Goal: Transaction & Acquisition: Purchase product/service

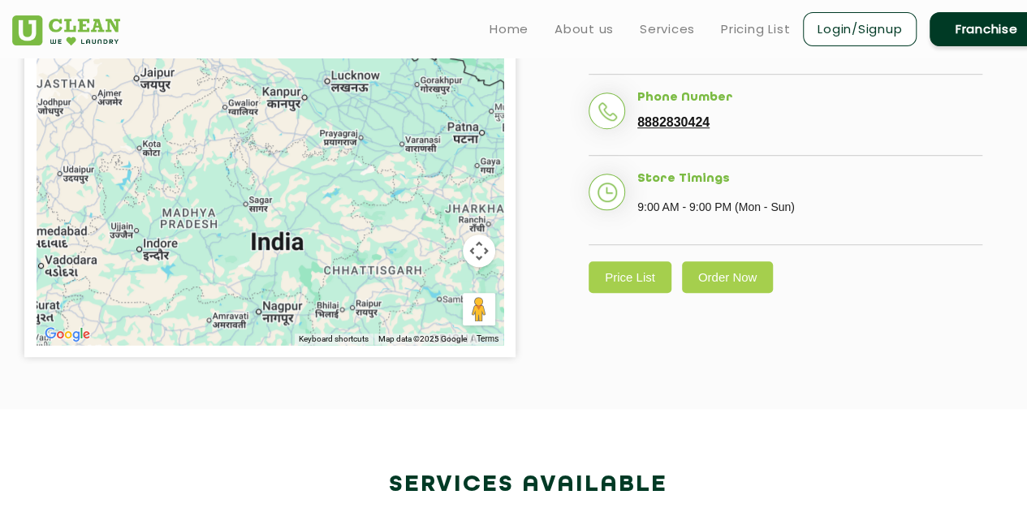
scroll to position [502, 0]
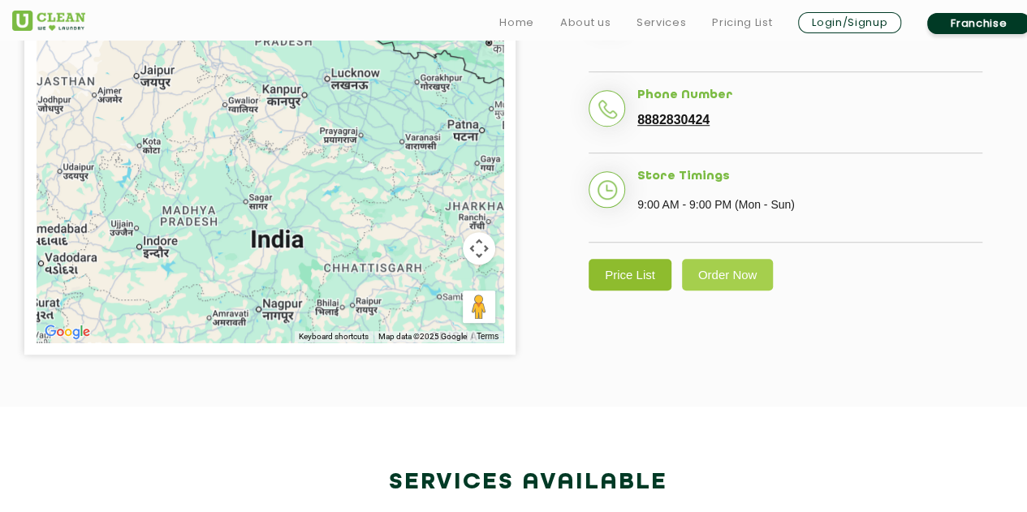
click at [628, 269] on link "Price List" at bounding box center [630, 275] width 83 height 32
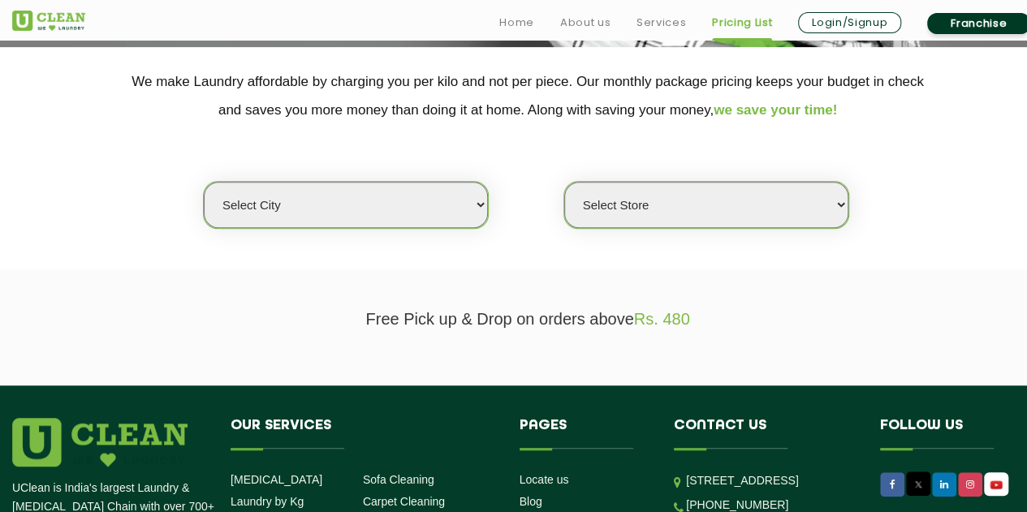
scroll to position [330, 0]
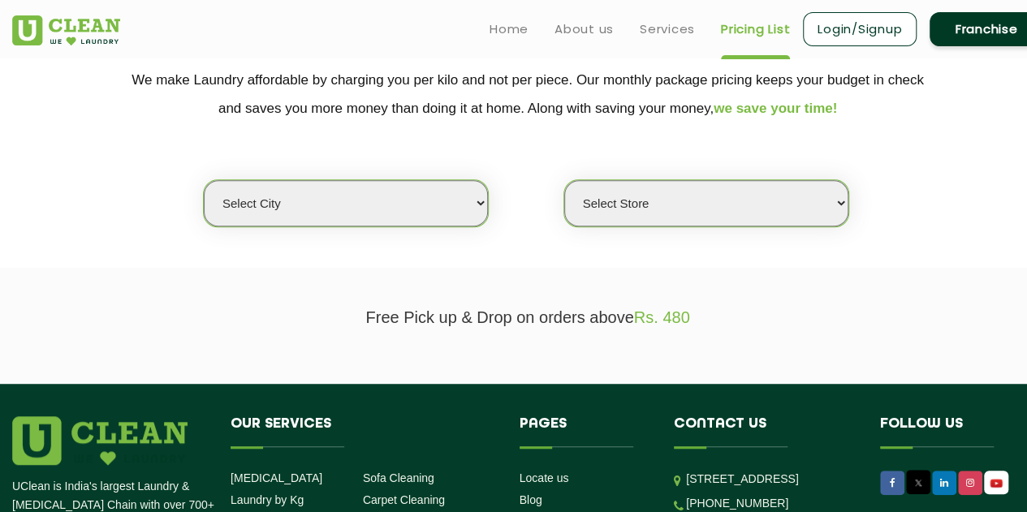
click at [443, 207] on select "Select city Aalo Abu Dhabi Agartala Agra Ahmedabad Akola Aligarh Alwar - UClean…" at bounding box center [346, 203] width 284 height 46
select select "2"
click at [204, 180] on select "Select city Aalo Abu Dhabi Agartala Agra Ahmedabad Akola Aligarh Alwar - UClean…" at bounding box center [346, 203] width 284 height 46
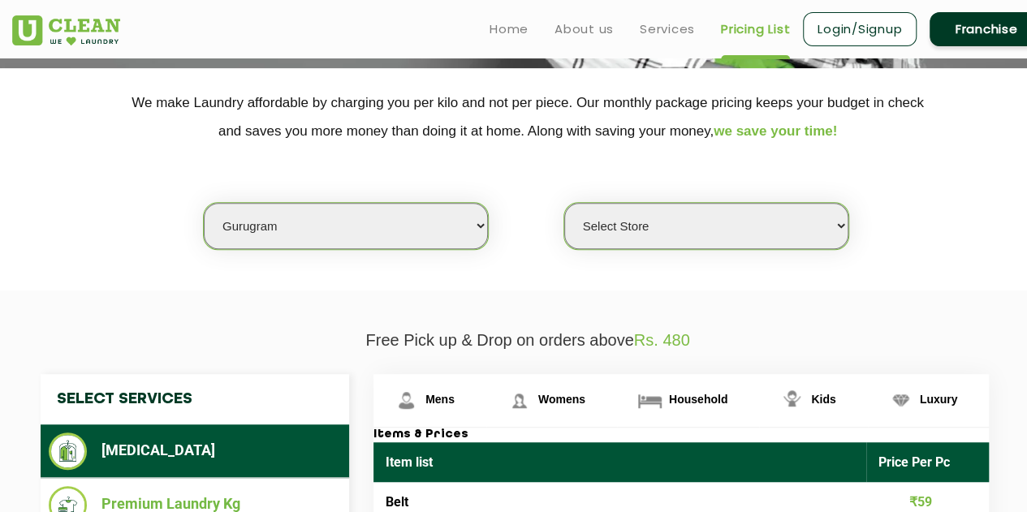
scroll to position [304, 0]
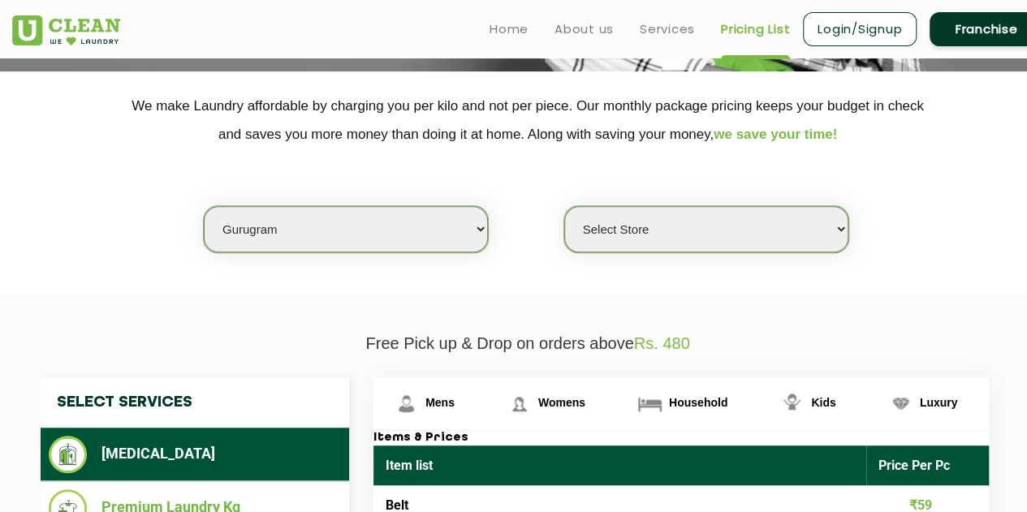
click at [604, 240] on select "Select Store UClean Sector 47 UClean Gurgaon Sector 66 UClean Sun City Gurgaon …" at bounding box center [706, 229] width 284 height 46
click at [942, 222] on div "Select city Aalo Abu Dhabi Agartala Agra Ahmedabad Akola Aligarh Alwar - UClean…" at bounding box center [527, 201] width 1055 height 105
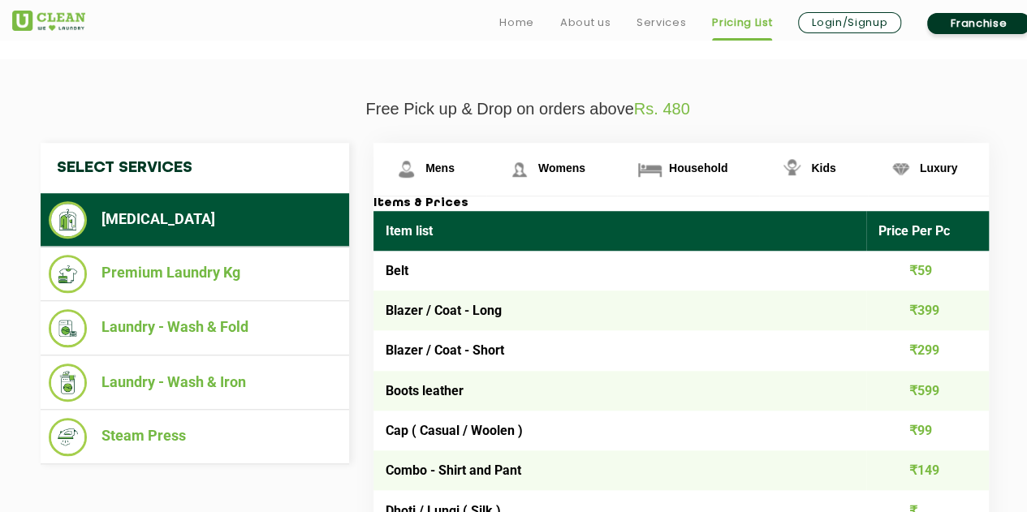
scroll to position [540, 0]
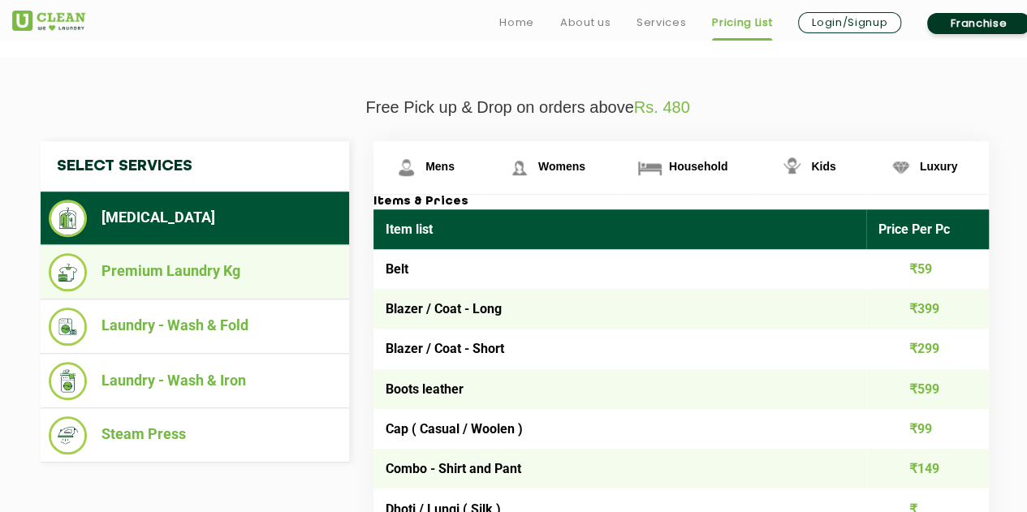
click at [214, 254] on li "Premium Laundry Kg" at bounding box center [195, 272] width 292 height 38
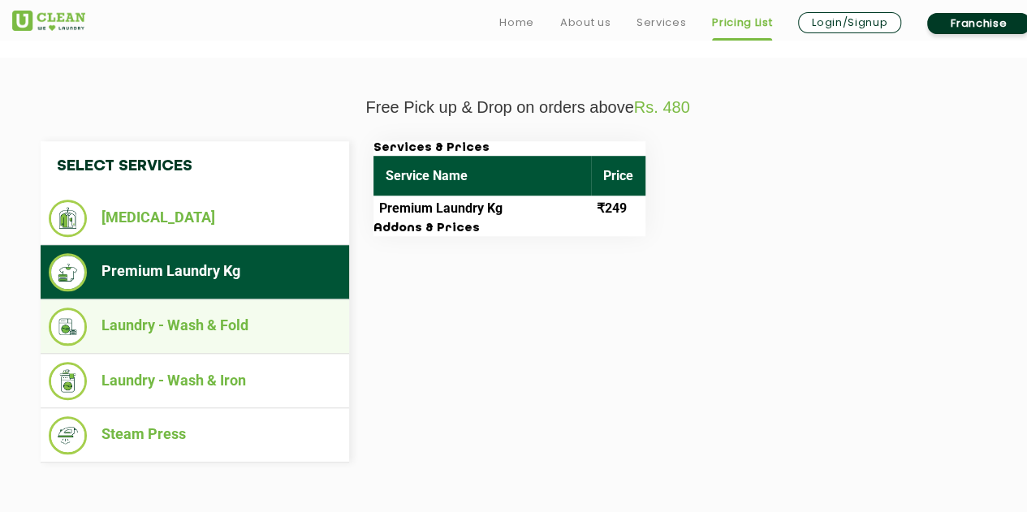
click at [172, 317] on li "Laundry - Wash & Fold" at bounding box center [195, 327] width 292 height 38
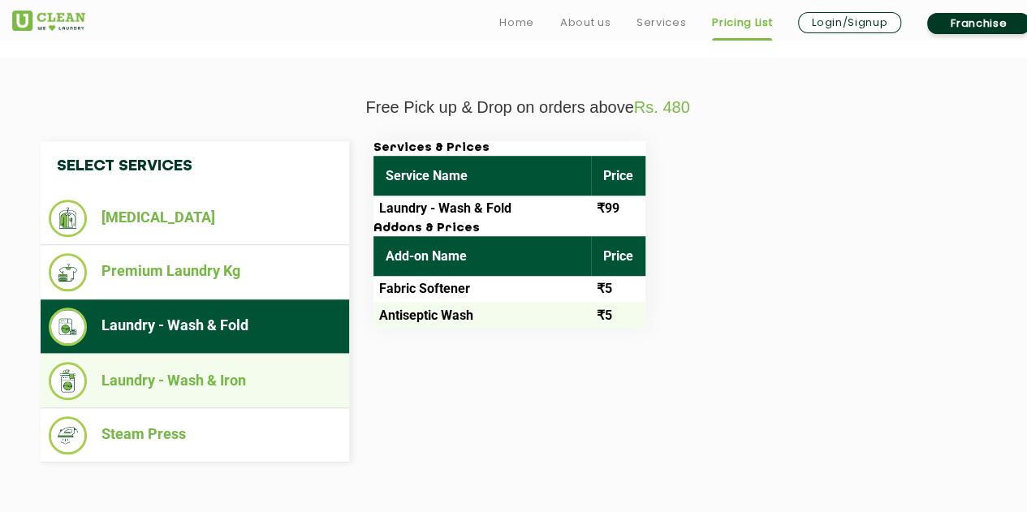
click at [153, 382] on li "Laundry - Wash & Iron" at bounding box center [195, 381] width 292 height 38
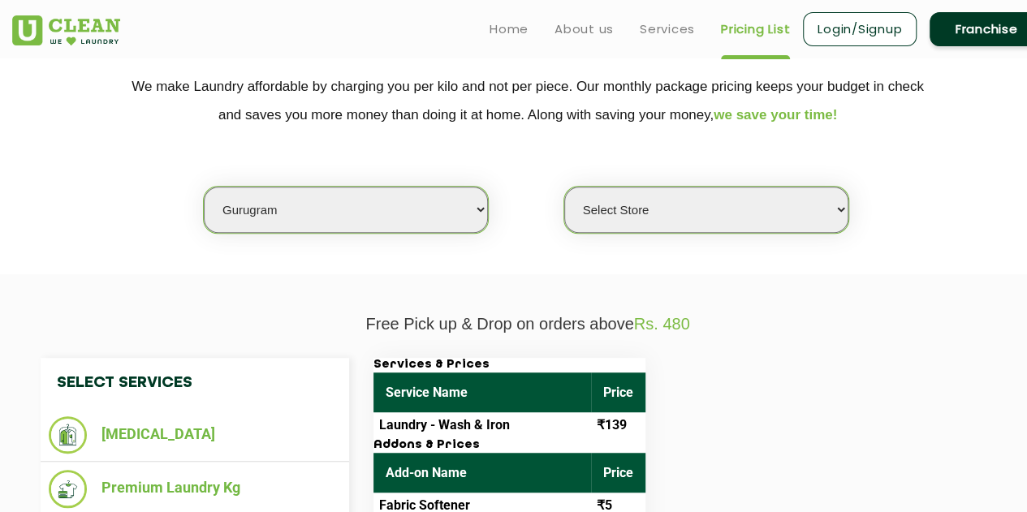
scroll to position [323, 0]
click at [641, 205] on select "Select Store UClean Sector 47 UClean Gurgaon Sector 66 UClean Sun City Gurgaon …" at bounding box center [706, 210] width 284 height 46
select select "521"
click at [564, 187] on select "Select Store UClean Sector 47 UClean Gurgaon Sector 66 UClean Sun City Gurgaon …" at bounding box center [706, 210] width 284 height 46
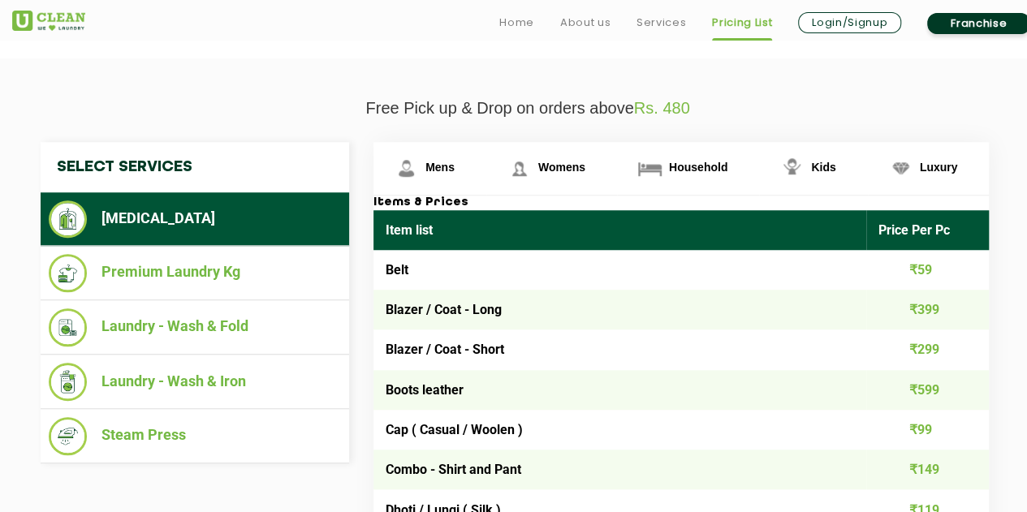
scroll to position [547, 0]
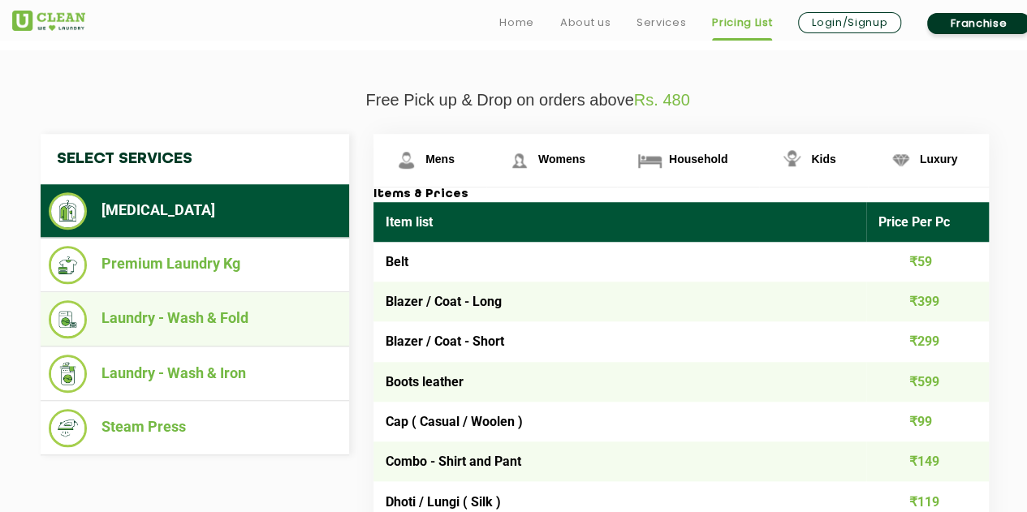
click at [120, 321] on li "Laundry - Wash & Fold" at bounding box center [195, 319] width 292 height 38
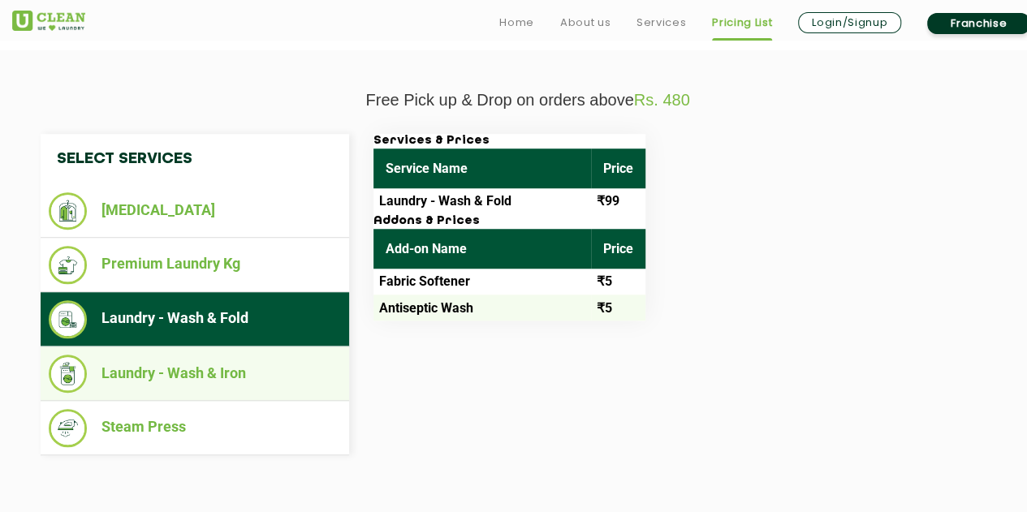
click at [135, 367] on li "Laundry - Wash & Iron" at bounding box center [195, 374] width 292 height 38
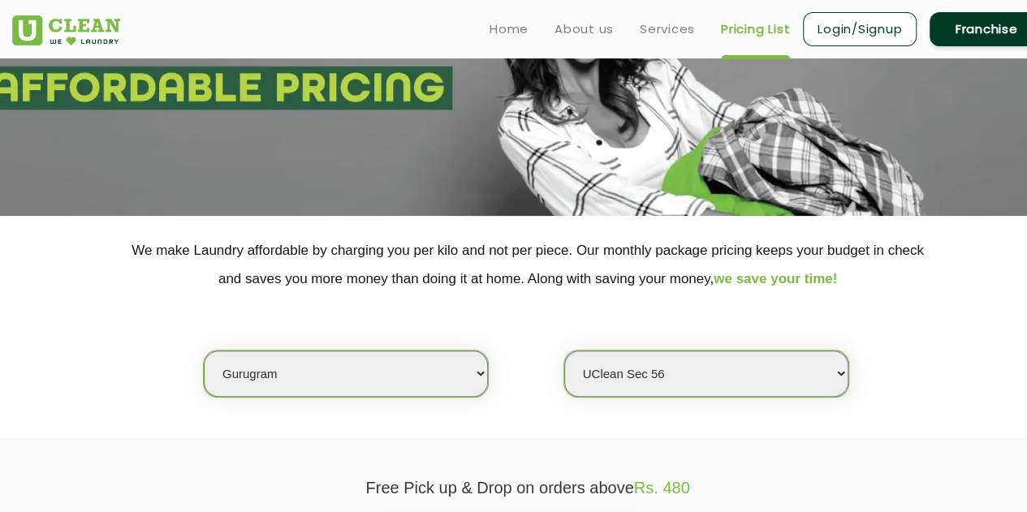
scroll to position [0, 0]
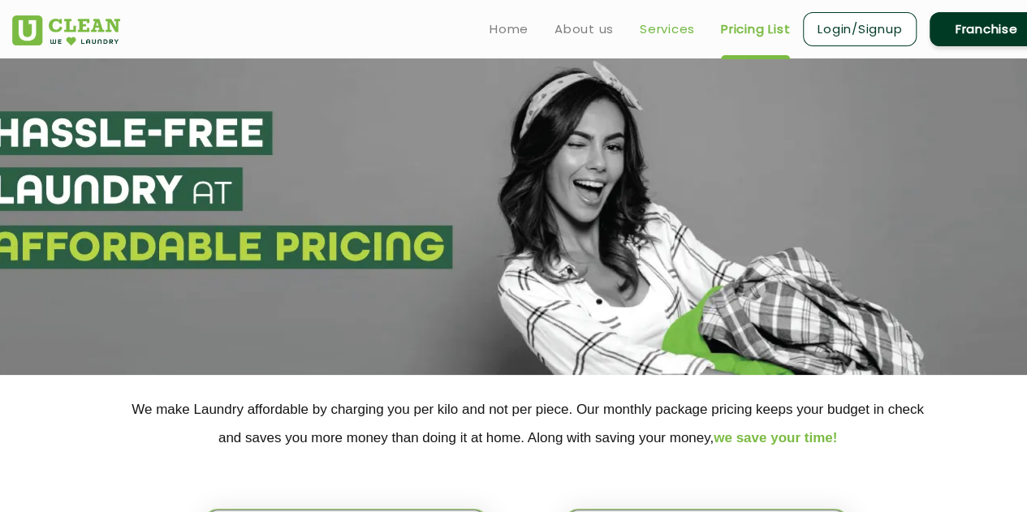
click at [667, 30] on link "Services" at bounding box center [667, 28] width 55 height 19
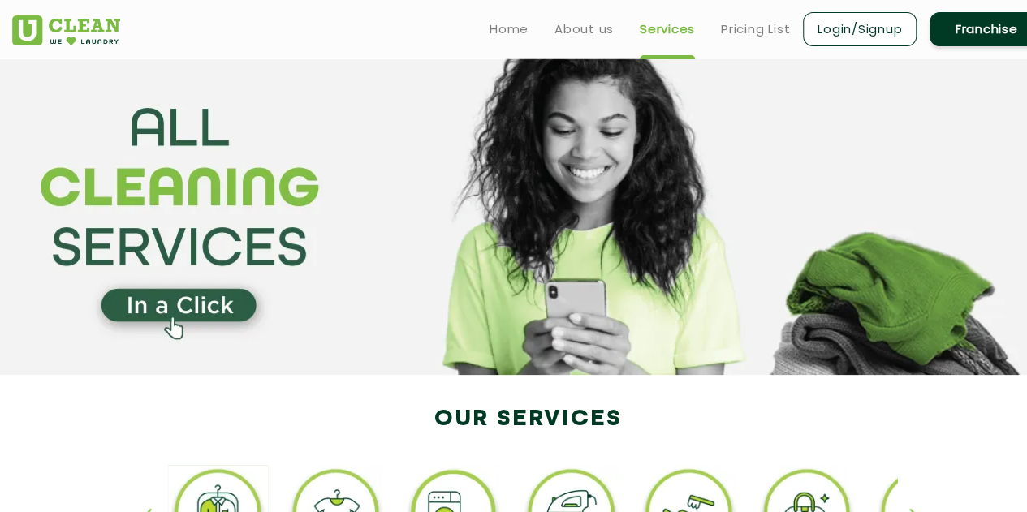
click at [196, 303] on section at bounding box center [513, 216] width 1027 height 317
click at [168, 322] on section at bounding box center [513, 216] width 1027 height 317
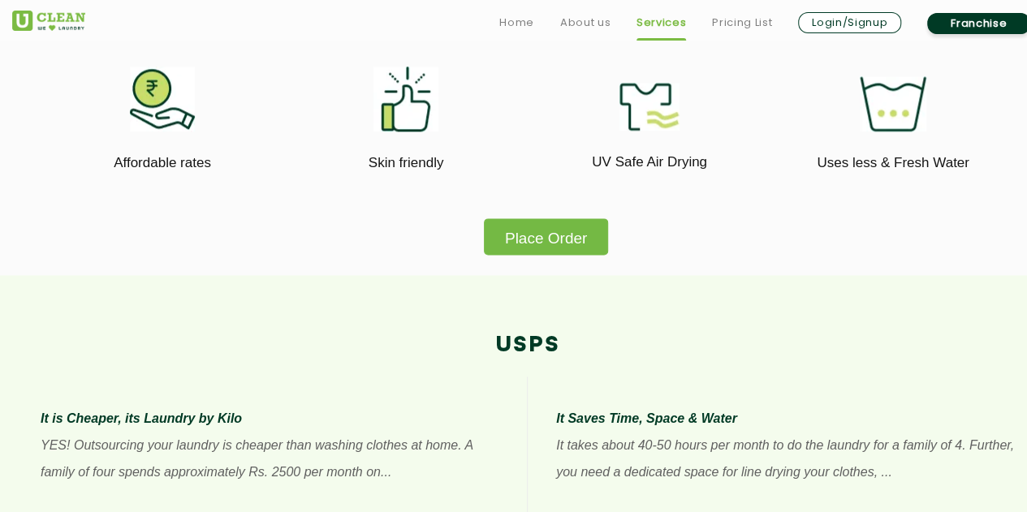
scroll to position [985, 0]
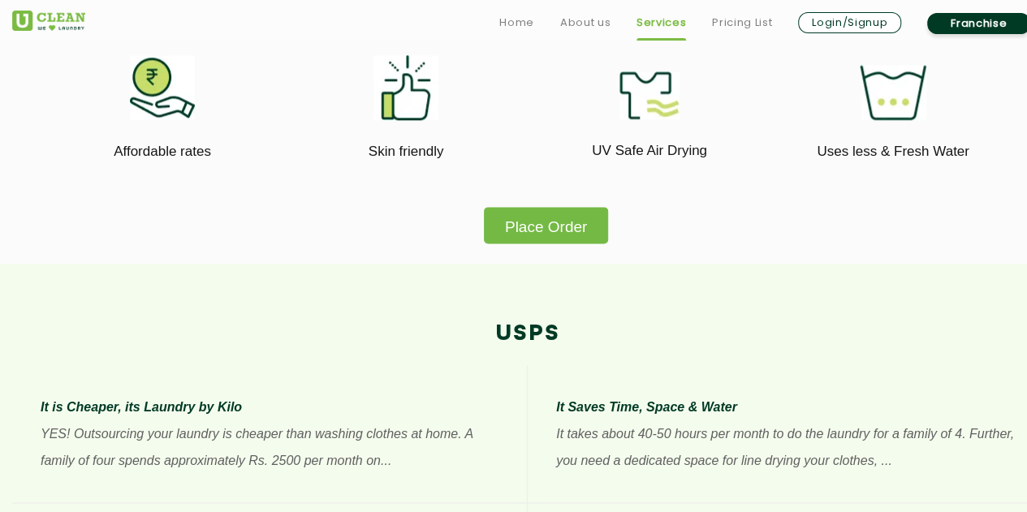
click at [534, 235] on button "Place Order" at bounding box center [546, 225] width 124 height 37
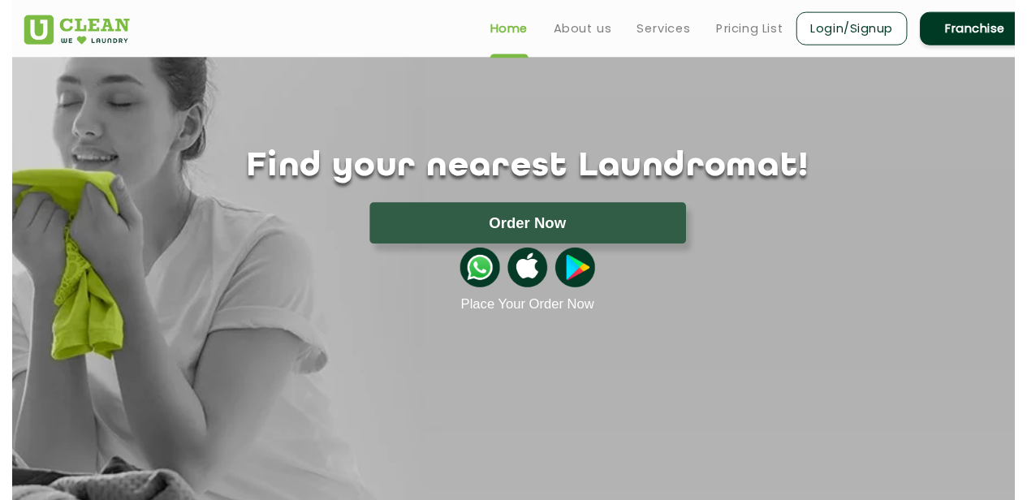
scroll to position [57, 0]
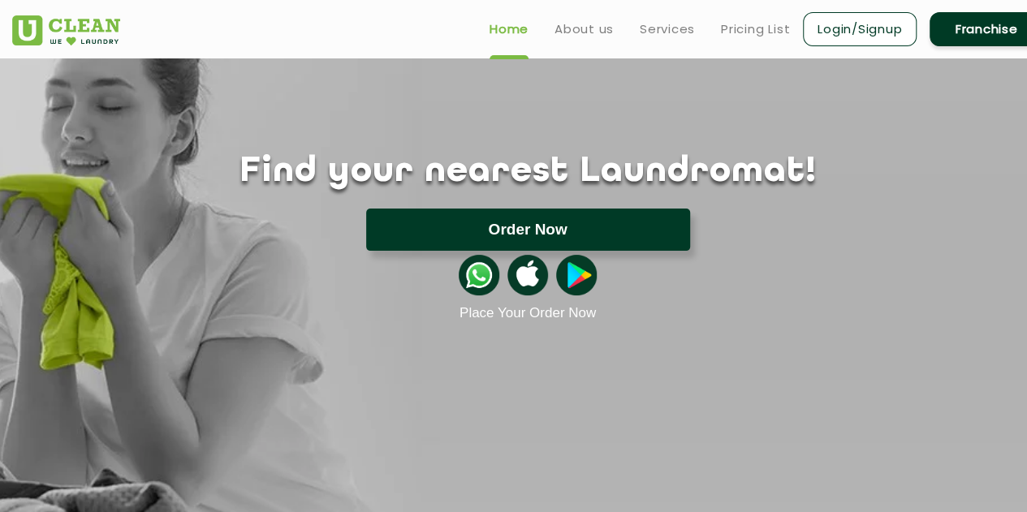
click at [500, 223] on button "Order Now" at bounding box center [528, 230] width 324 height 42
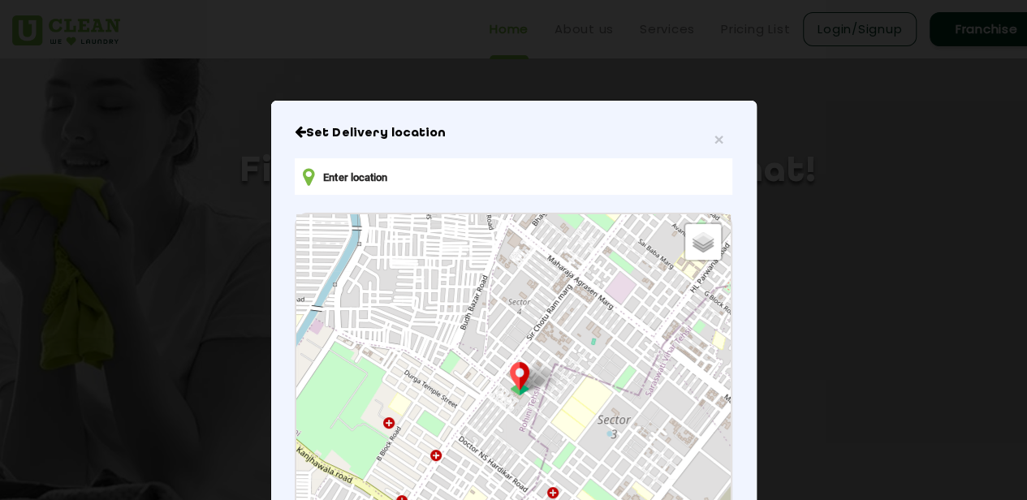
click at [497, 192] on input "text" at bounding box center [513, 176] width 437 height 37
click at [508, 158] on div "Set Delivery location Default Satellite + − Leaflet | © OpenStreetMap contribut…" at bounding box center [513, 399] width 437 height 548
click at [442, 183] on input "text" at bounding box center [513, 176] width 437 height 37
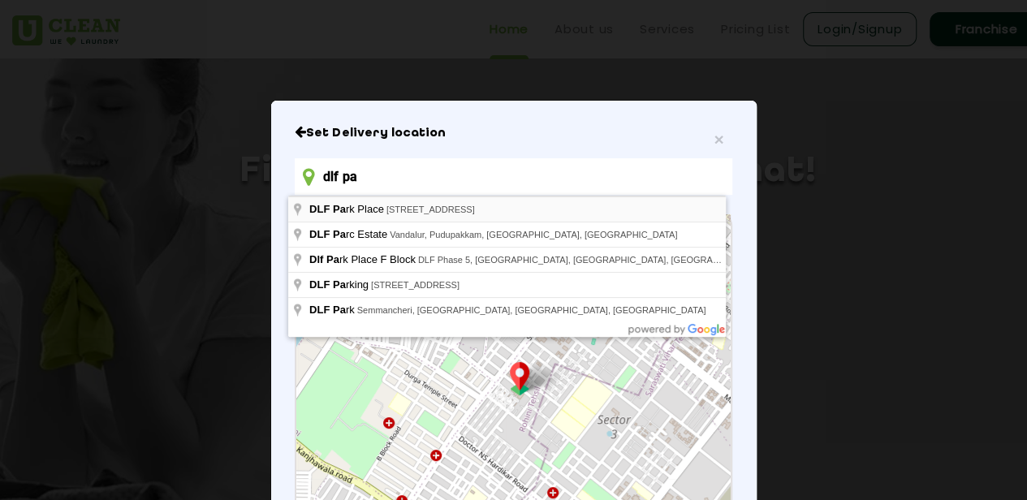
type input "[STREET_ADDRESS]"
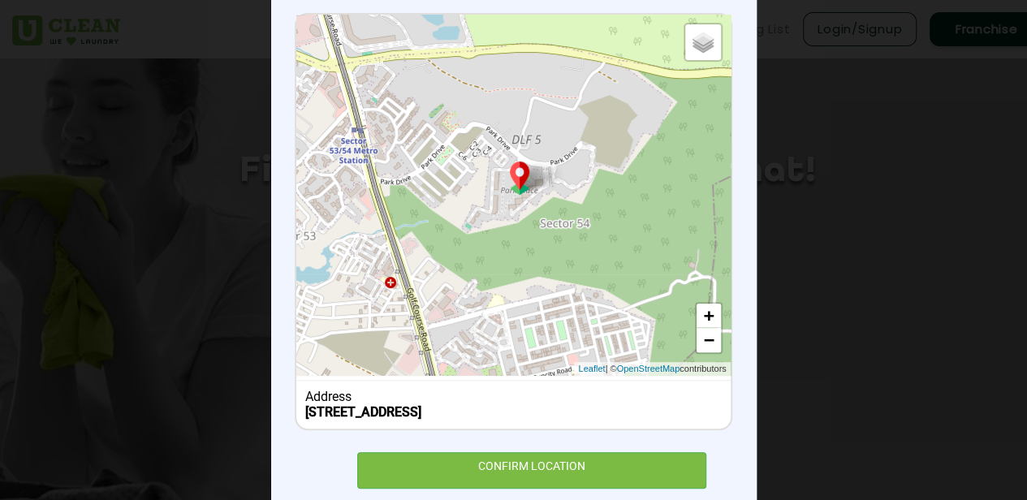
scroll to position [254, 0]
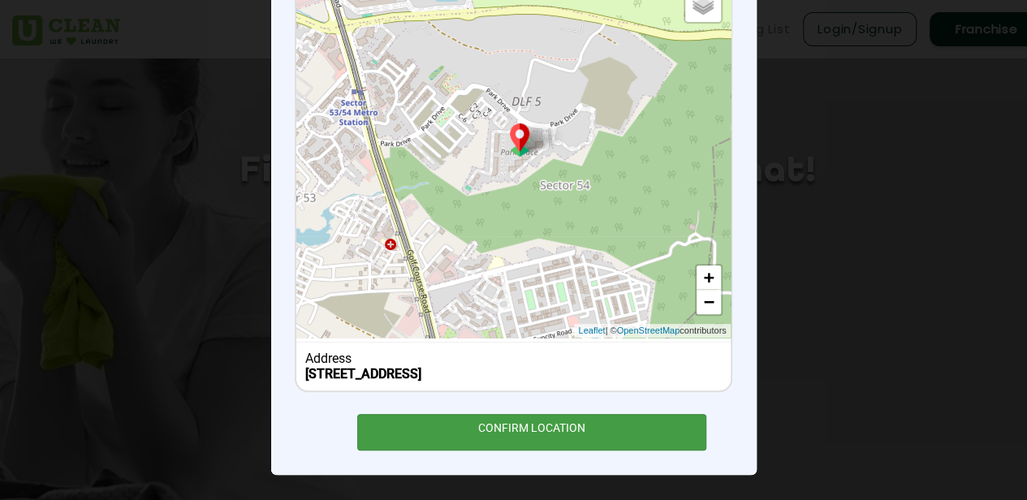
click at [547, 420] on div "CONFIRM LOCATION" at bounding box center [532, 432] width 350 height 37
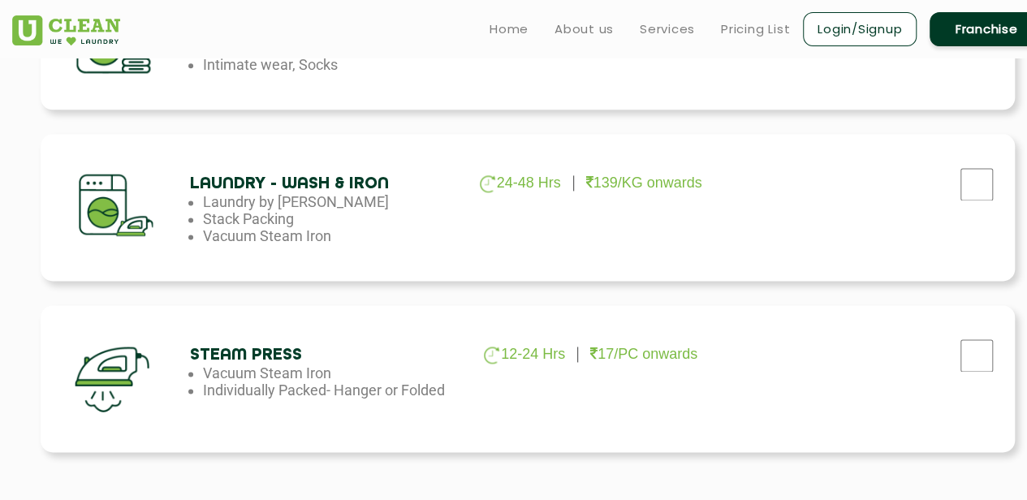
scroll to position [1003, 0]
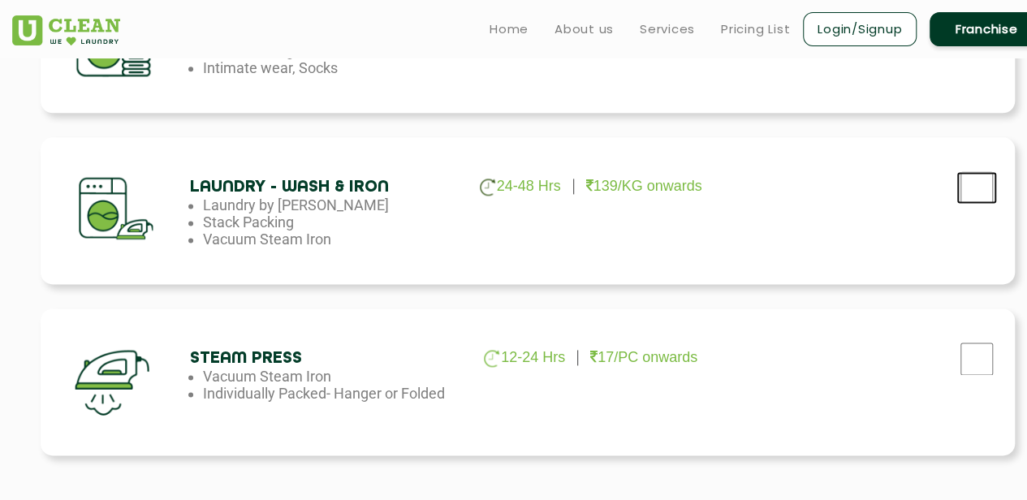
click at [982, 194] on input "checkbox" at bounding box center [976, 187] width 41 height 32
checkbox input "true"
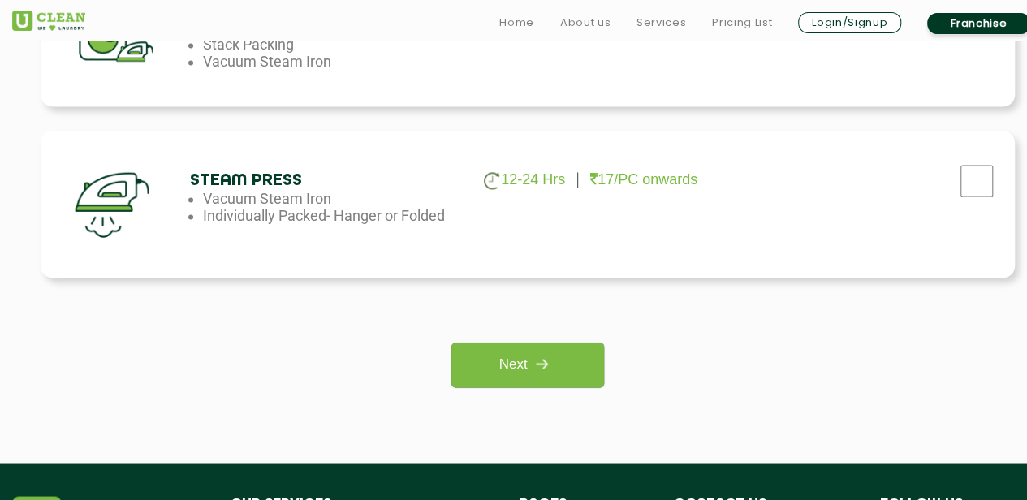
scroll to position [1182, 0]
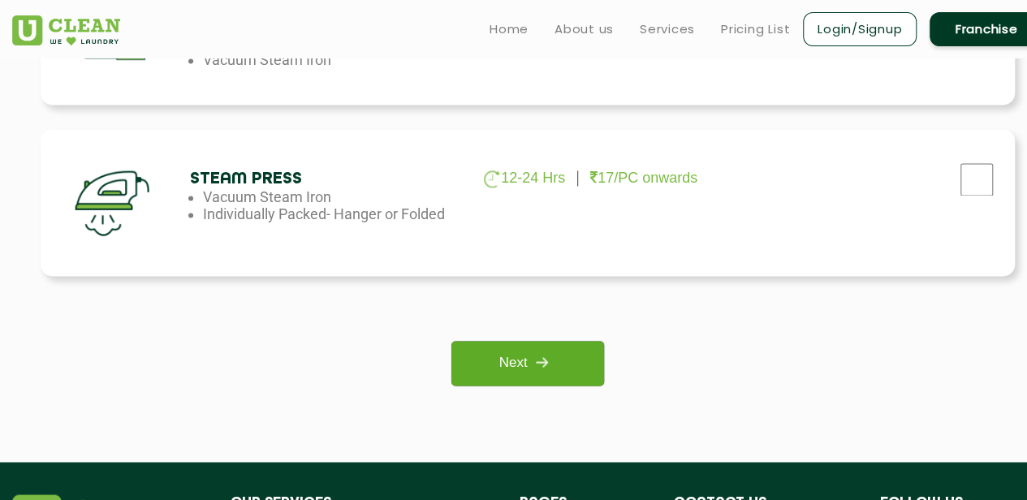
click at [525, 365] on link "Next" at bounding box center [527, 363] width 152 height 45
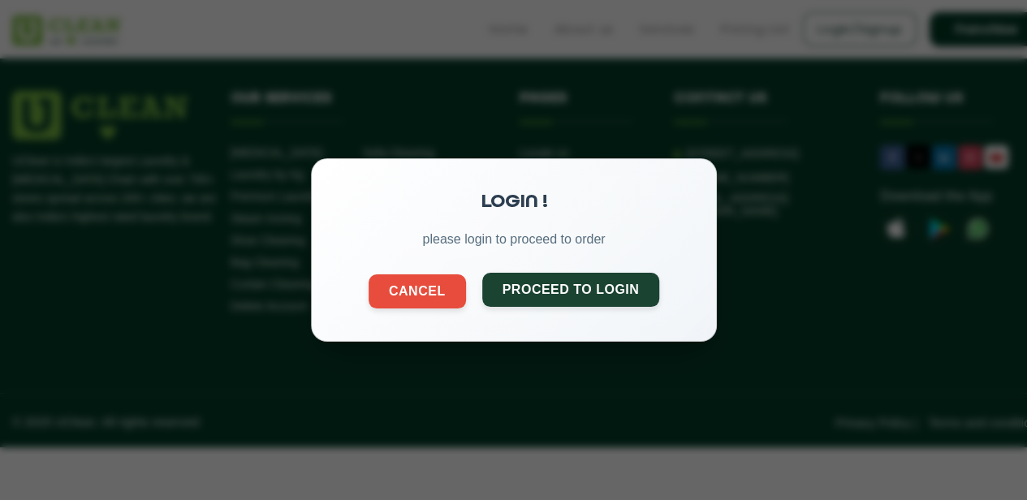
click at [521, 301] on button "Proceed to Login" at bounding box center [570, 290] width 178 height 34
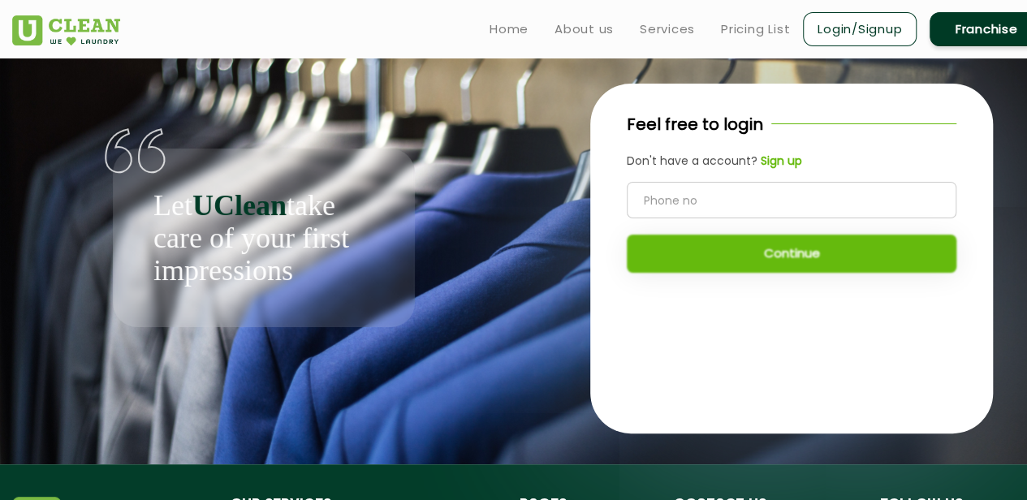
click at [703, 185] on input "tel" at bounding box center [792, 200] width 330 height 37
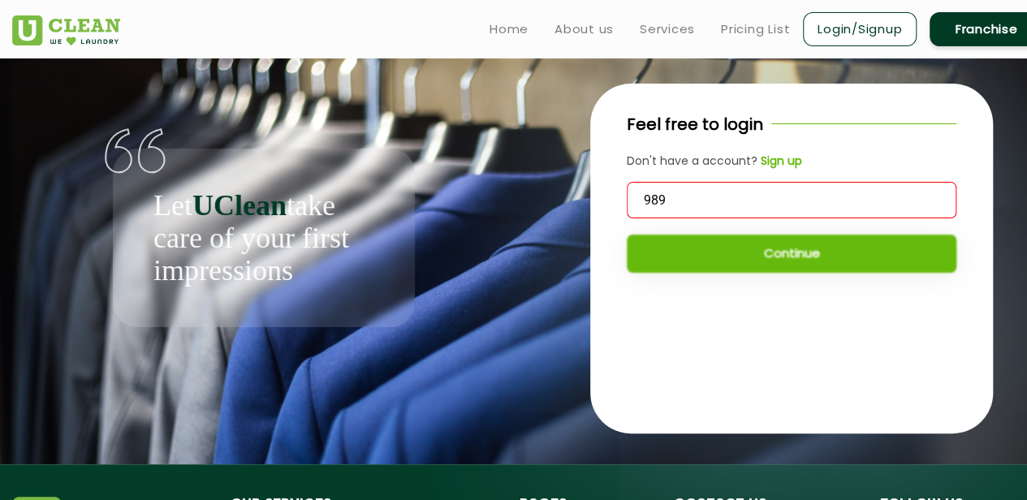
type input "9891"
click at [773, 162] on b "Sign up" at bounding box center [781, 161] width 41 height 16
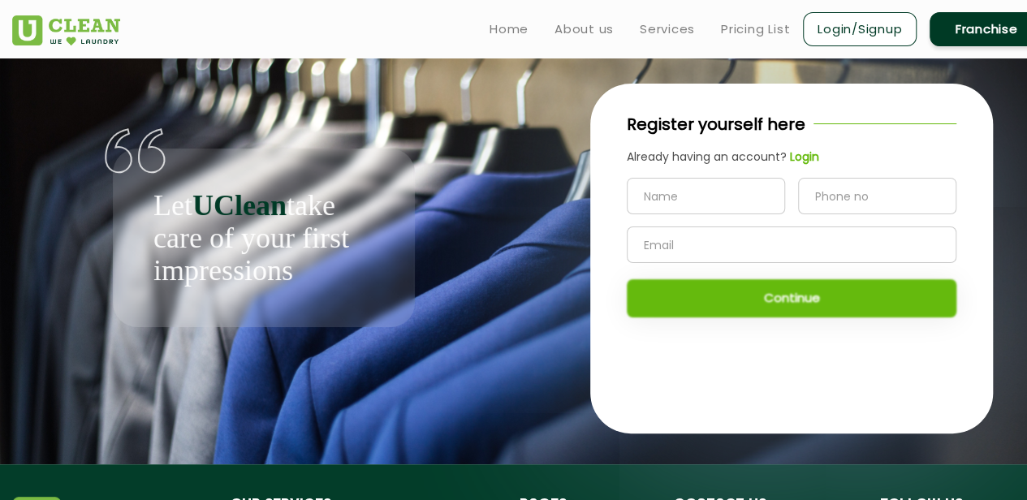
click at [731, 205] on input "text" at bounding box center [706, 196] width 158 height 37
type input "Royally"
type input "9891040509"
click at [700, 300] on div "Royally 9891040509 Continue" at bounding box center [792, 248] width 330 height 140
click at [696, 250] on input "text" at bounding box center [792, 245] width 330 height 37
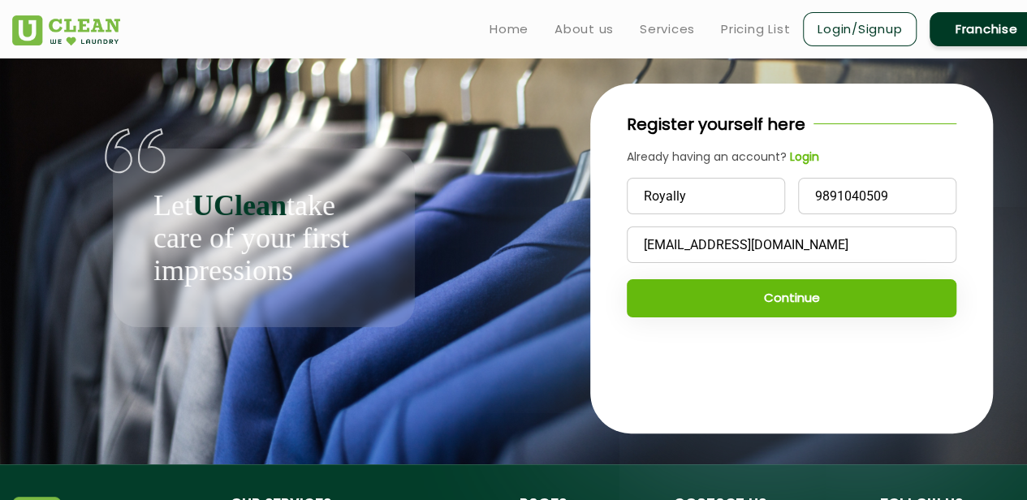
type input "royallyb@gmail.com"
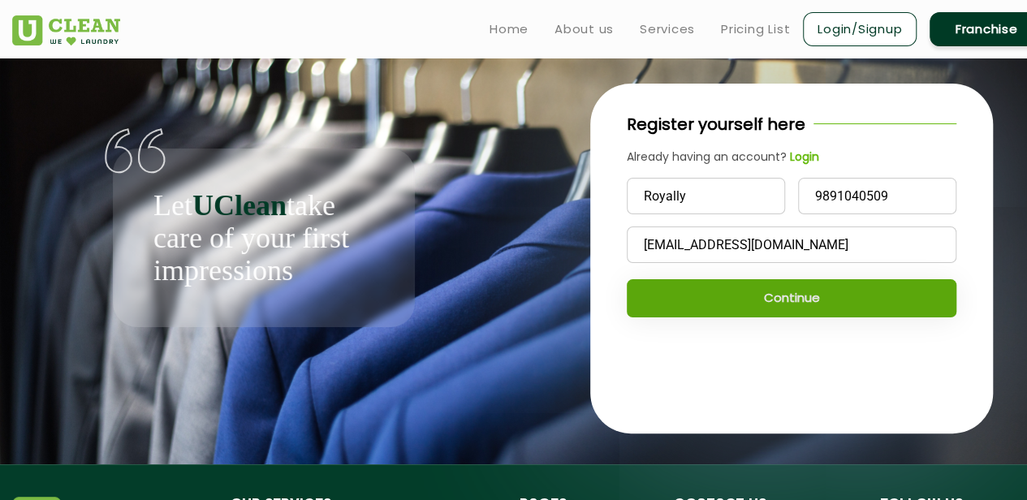
click at [706, 295] on button "Continue" at bounding box center [792, 298] width 330 height 38
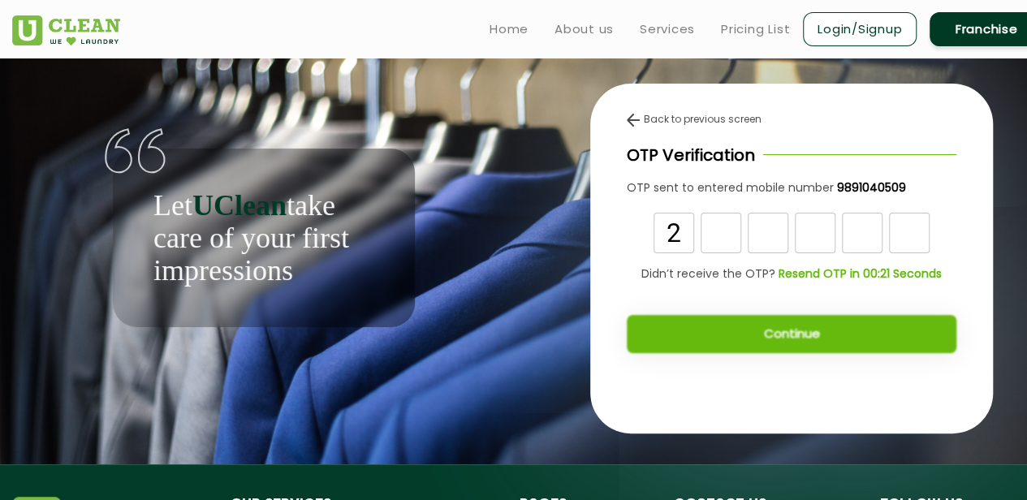
type input "2"
type input "3"
type input "4"
type input "3"
type input "5"
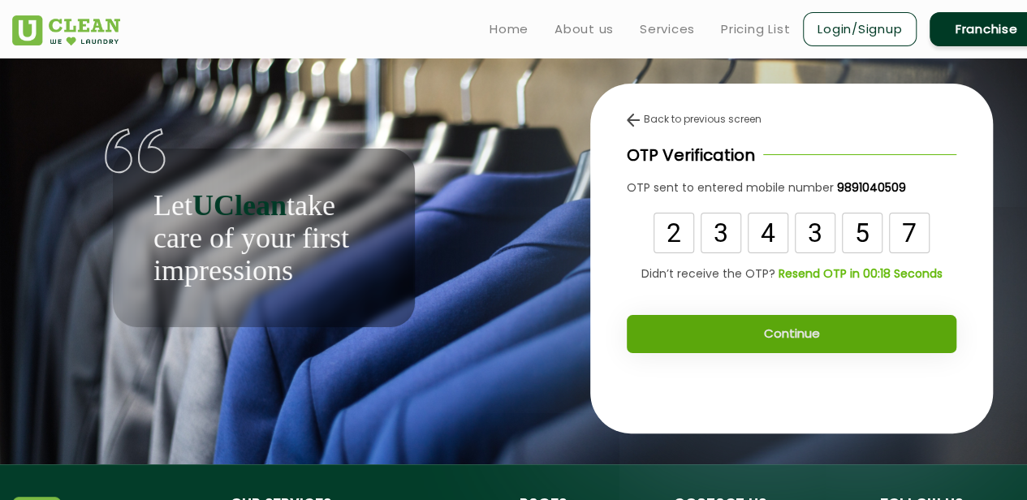
type input "7"
click at [820, 342] on button "Continue" at bounding box center [792, 334] width 330 height 38
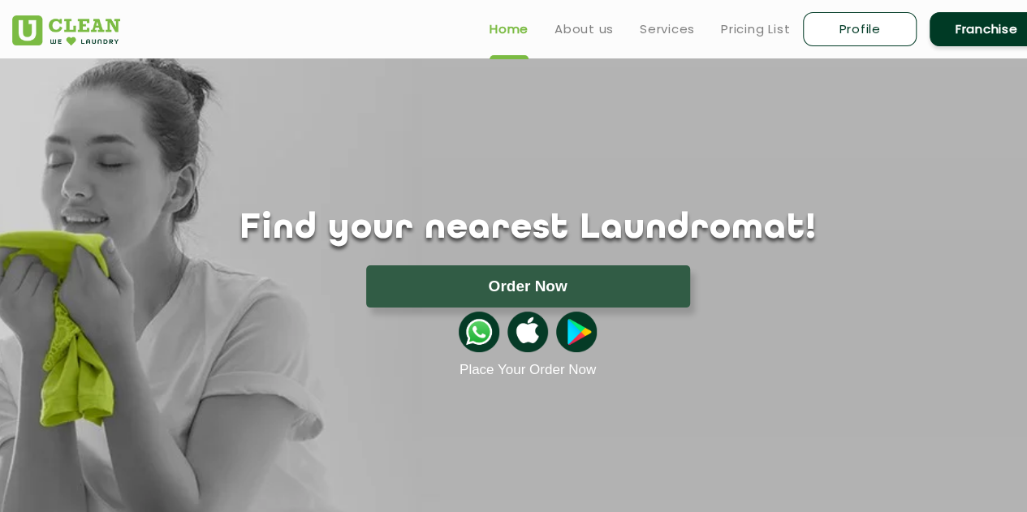
click at [240, 251] on div "Find your nearest Laundromat! Please select the location Order Now Place Your O…" at bounding box center [527, 294] width 1055 height 170
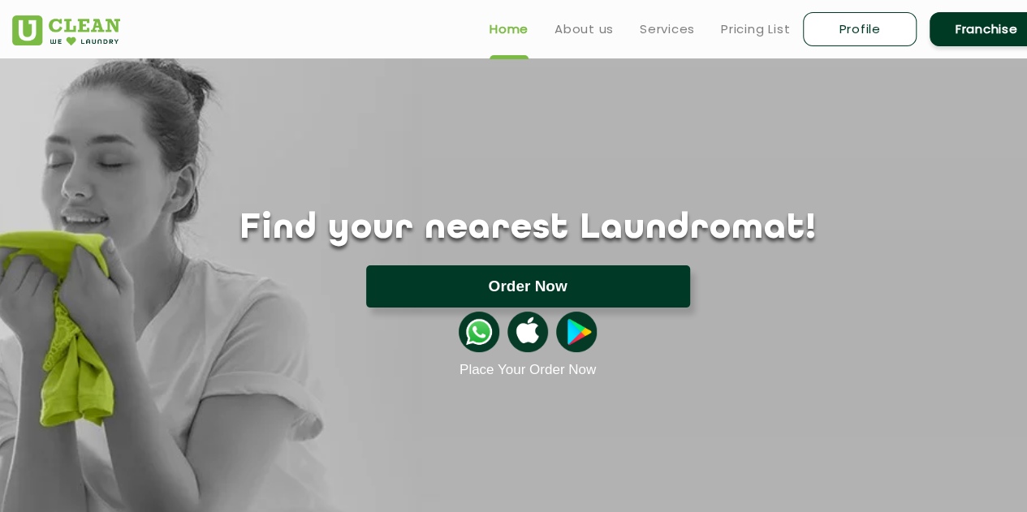
click at [529, 291] on button "Order Now" at bounding box center [528, 286] width 324 height 42
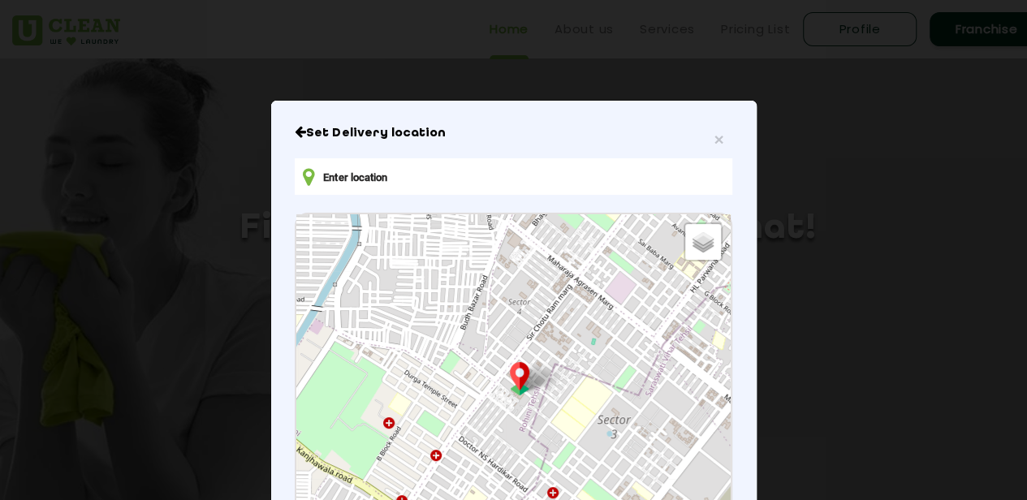
click at [487, 177] on input "text" at bounding box center [513, 176] width 437 height 37
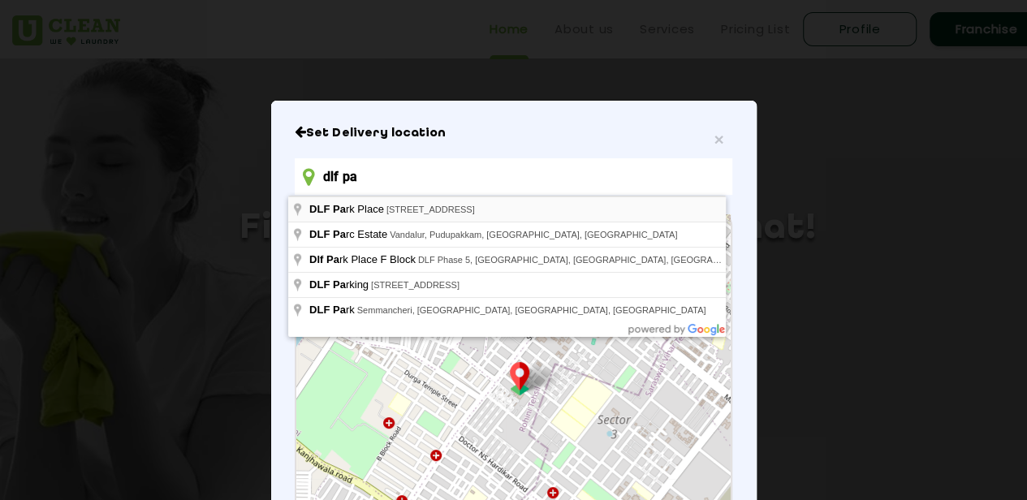
type input "DLF Park Place, Park Drive, DLF Phase 5, Sector 54, Gurugram, Haryana, India"
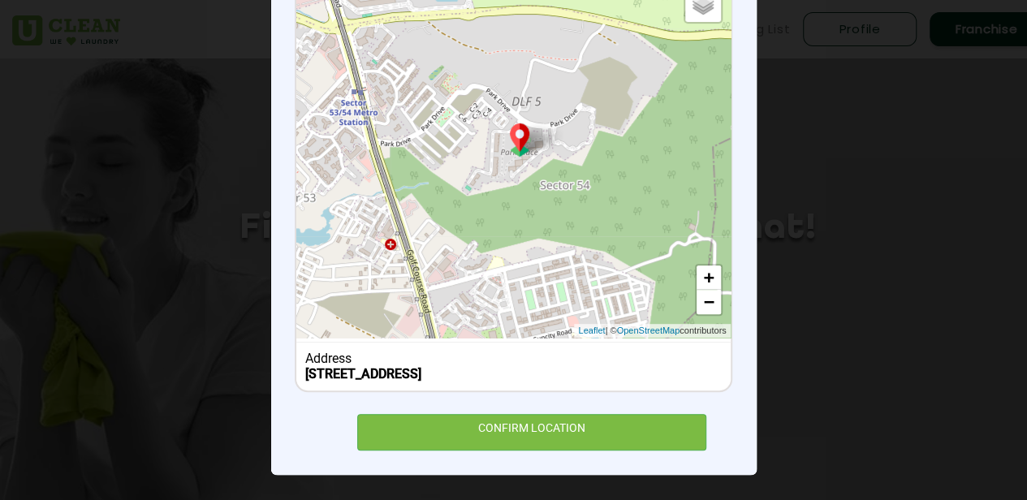
scroll to position [244, 0]
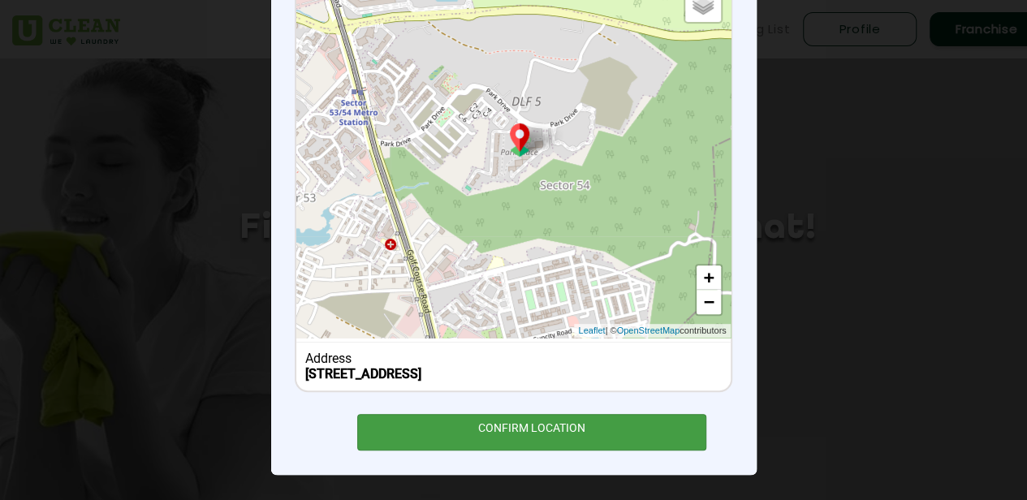
click at [422, 451] on div "CONFIRM LOCATION" at bounding box center [532, 432] width 350 height 37
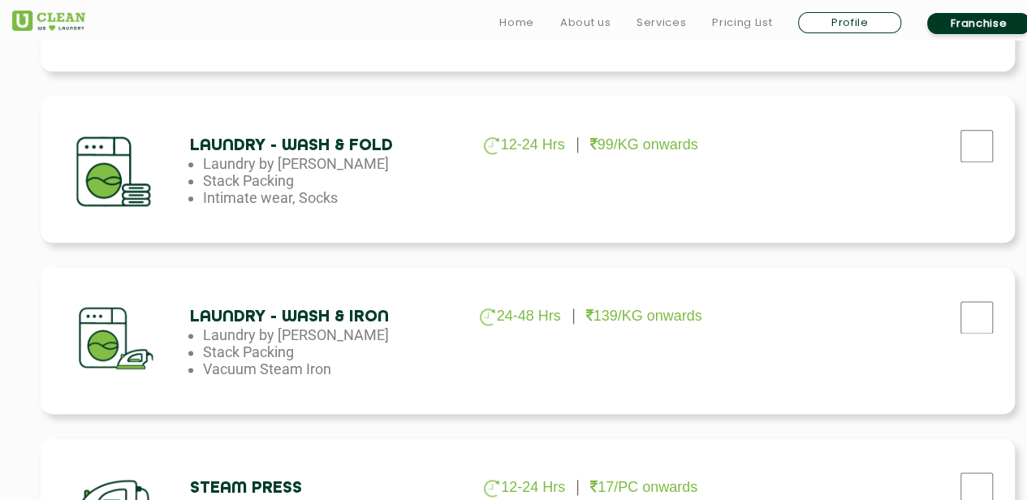
scroll to position [877, 0]
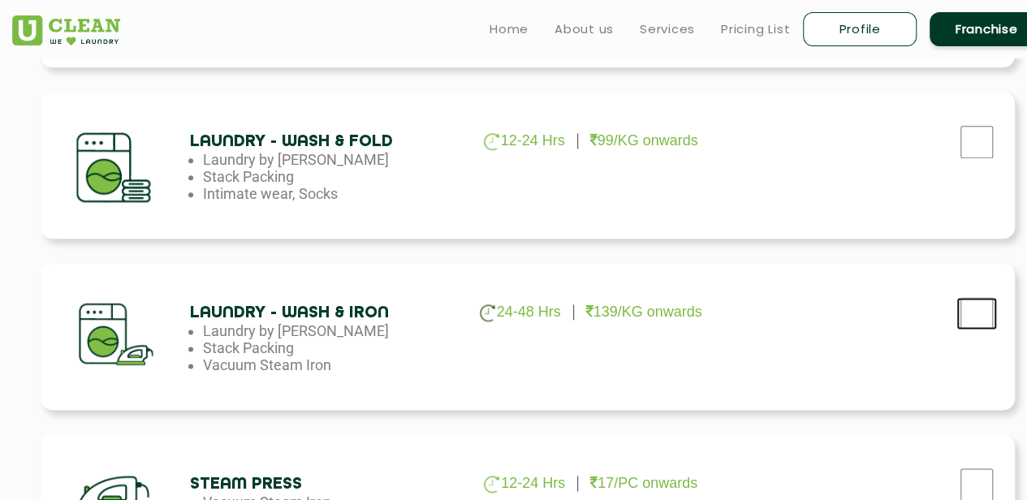
click at [988, 308] on input "checkbox" at bounding box center [976, 313] width 41 height 32
checkbox input "true"
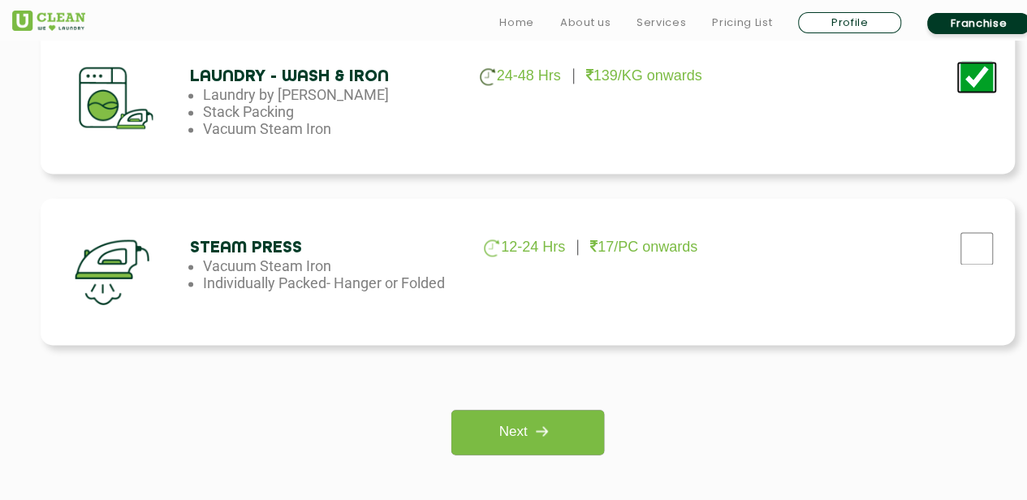
scroll to position [1114, 0]
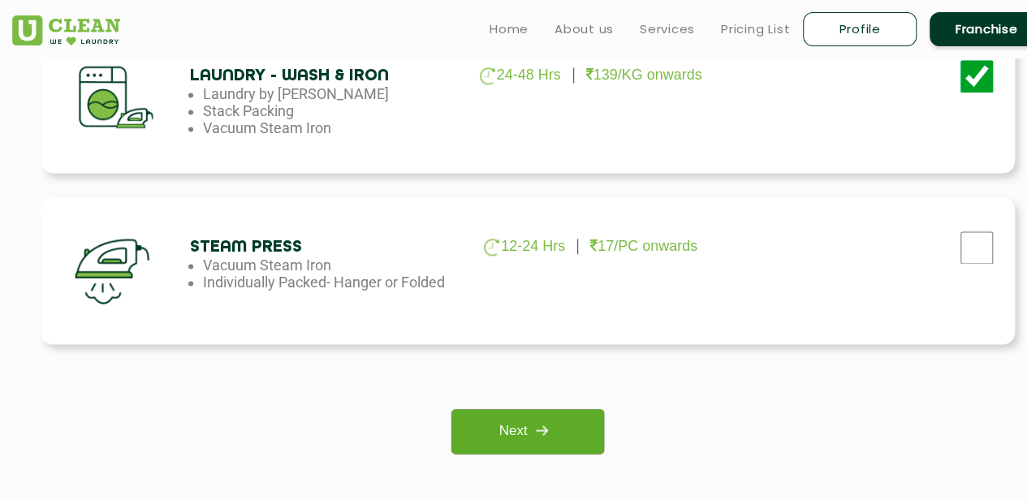
click at [524, 422] on link "Next" at bounding box center [527, 431] width 152 height 45
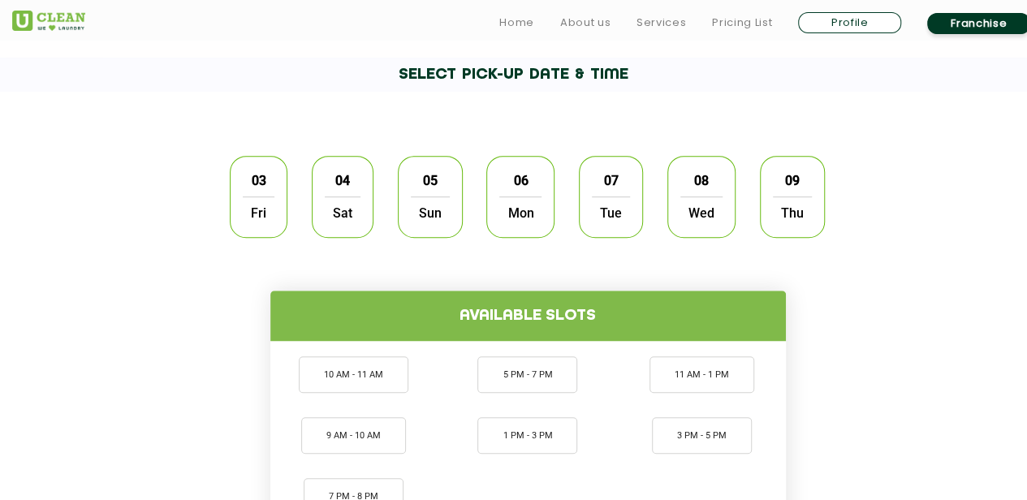
scroll to position [469, 0]
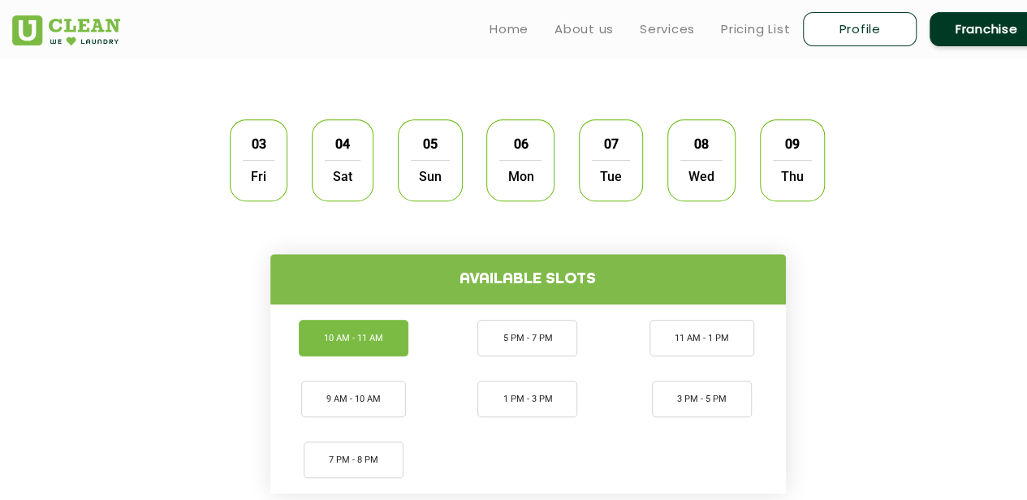
click at [365, 334] on li "10 AM - 11 AM" at bounding box center [354, 338] width 110 height 37
click at [265, 183] on span "Fri" at bounding box center [259, 176] width 32 height 32
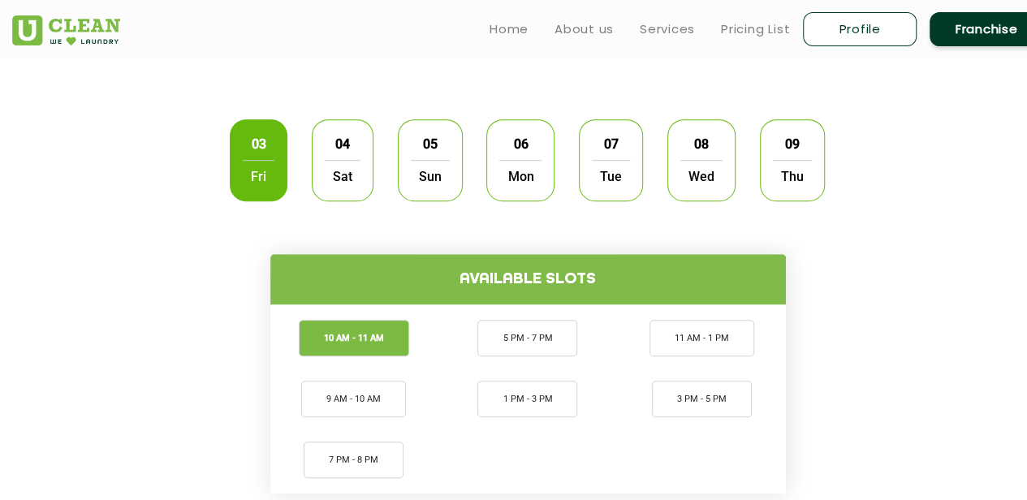
click at [200, 285] on div "Available slots 10 AM - 11 AM 9 AM - 10 AM 7 PM - 8 PM 5 PM - 7 PM 1 PM - 3 PM …" at bounding box center [527, 354] width 1055 height 280
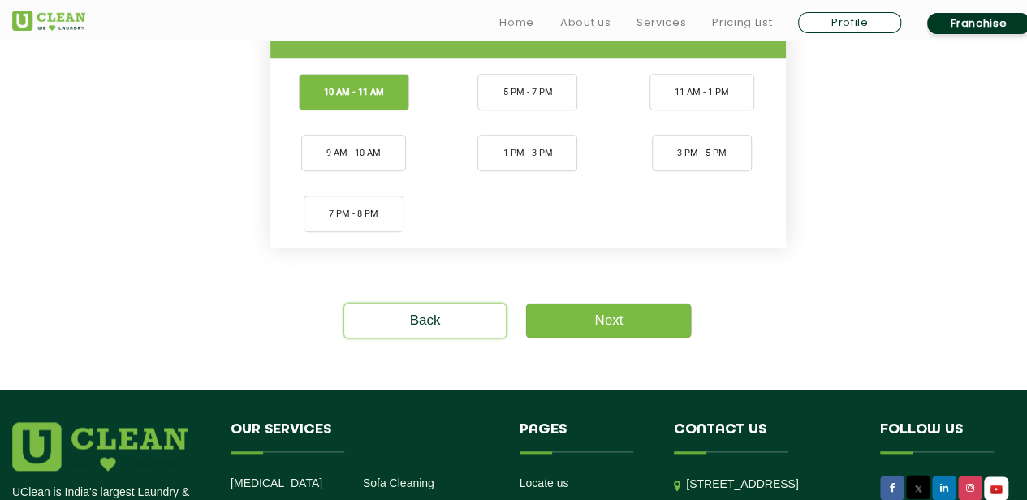
scroll to position [727, 0]
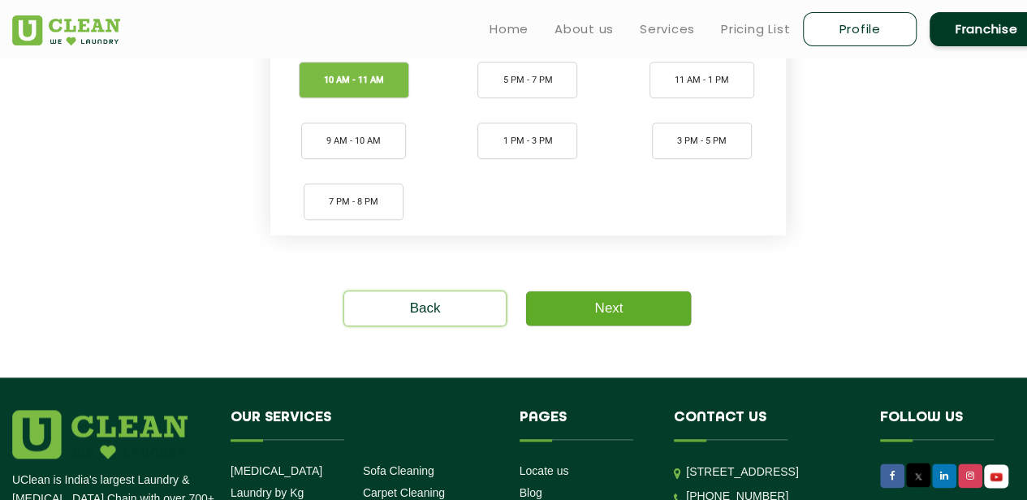
click at [580, 318] on link "Next" at bounding box center [608, 308] width 165 height 34
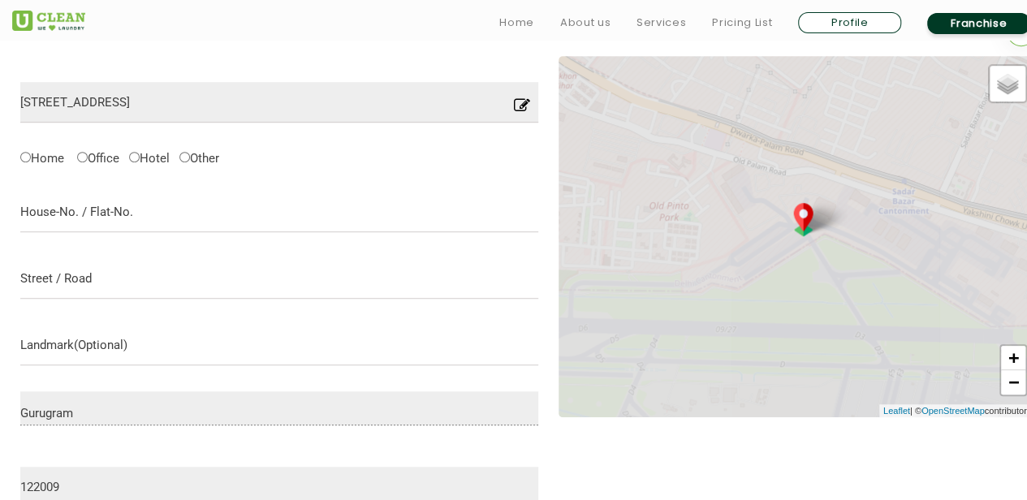
scroll to position [511, 0]
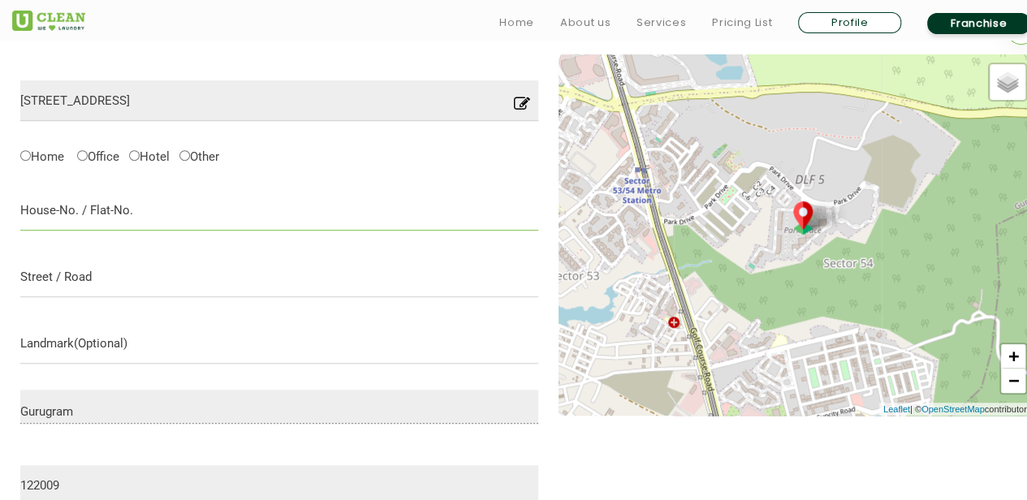
click at [140, 201] on input "text" at bounding box center [279, 210] width 518 height 41
type input "Tower A, 264"
click at [59, 160] on label "Home" at bounding box center [42, 155] width 44 height 17
click at [31, 160] on input "Home" at bounding box center [25, 155] width 11 height 11
radio input "true"
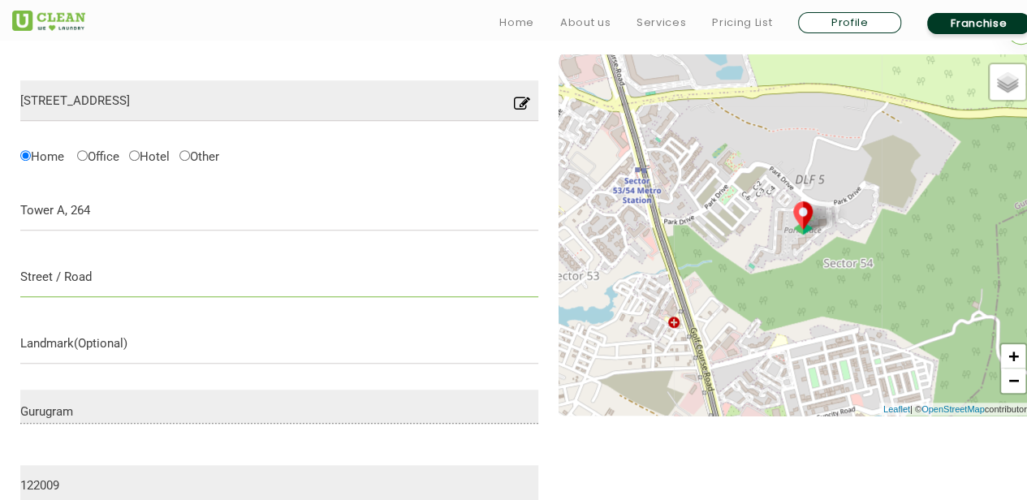
click at [58, 279] on input "text" at bounding box center [279, 277] width 518 height 41
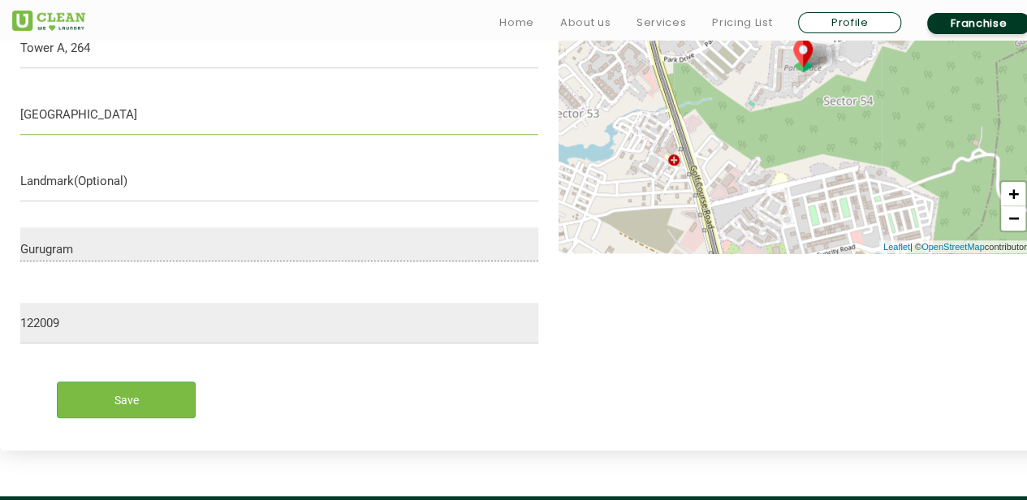
scroll to position [675, 0]
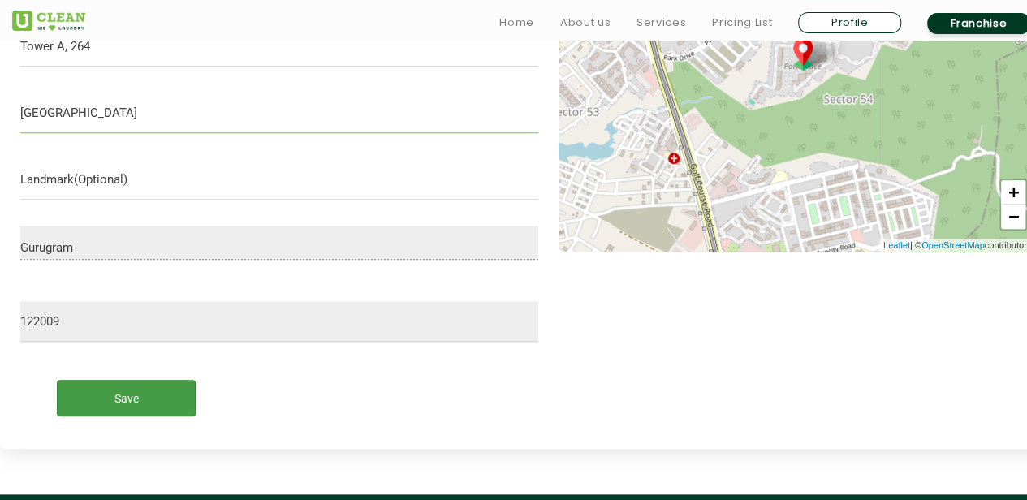
type input "Park Drive"
click at [95, 392] on input "Save" at bounding box center [126, 398] width 139 height 37
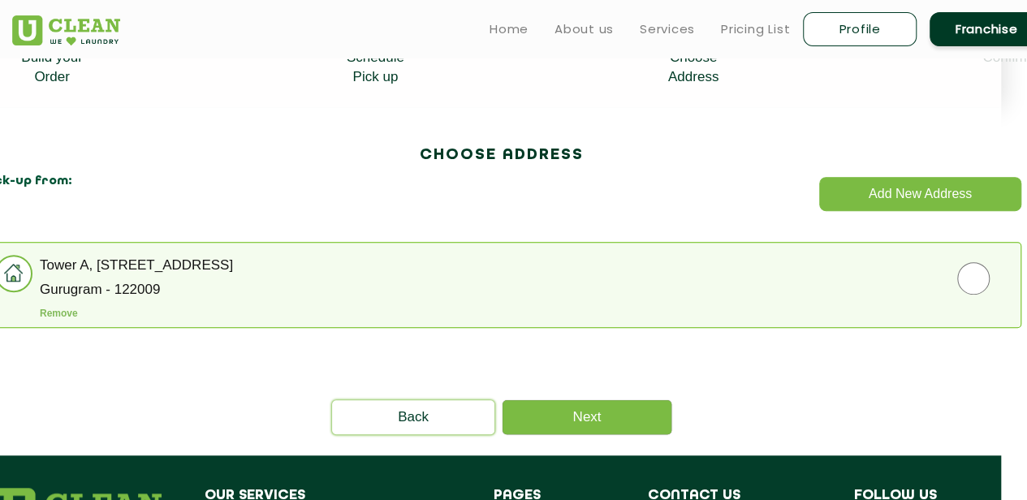
scroll to position [383, 0]
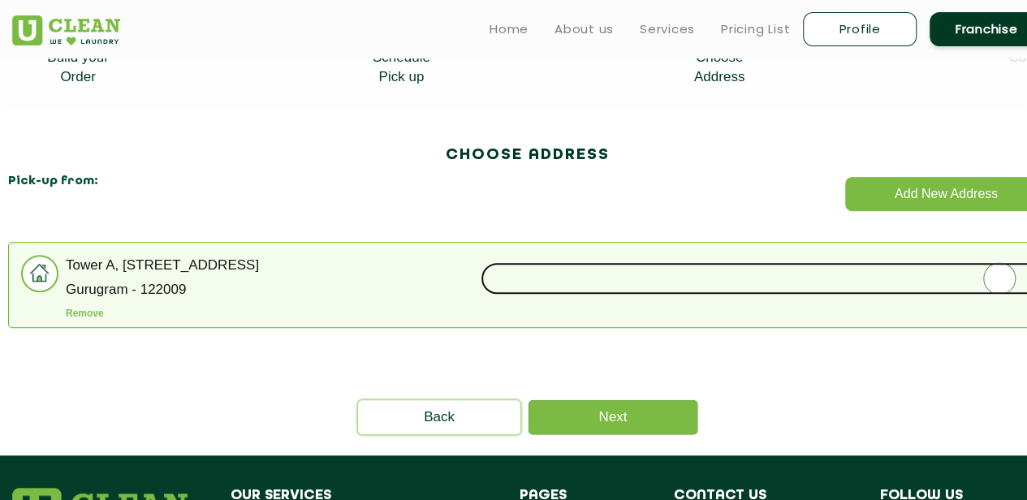
click at [999, 276] on input "radio" at bounding box center [1000, 278] width 1038 height 32
radio input "true"
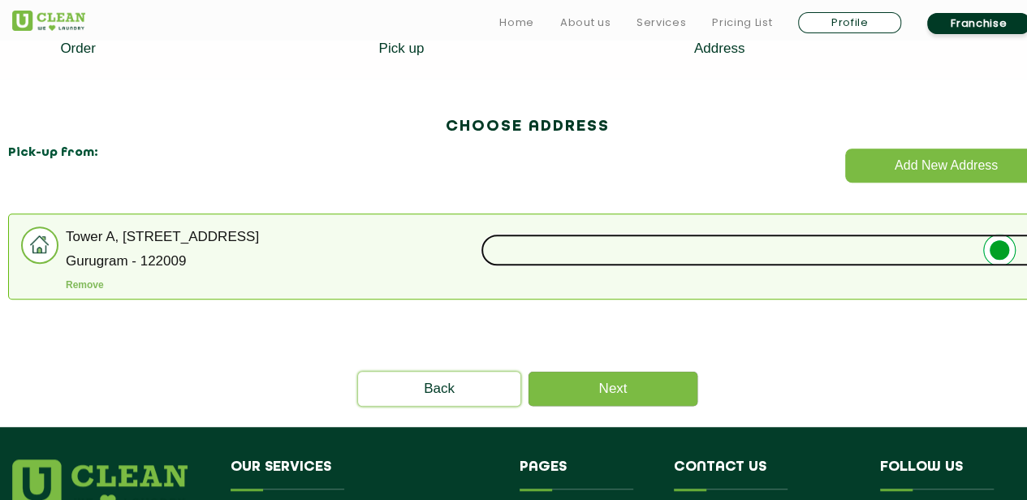
scroll to position [413, 0]
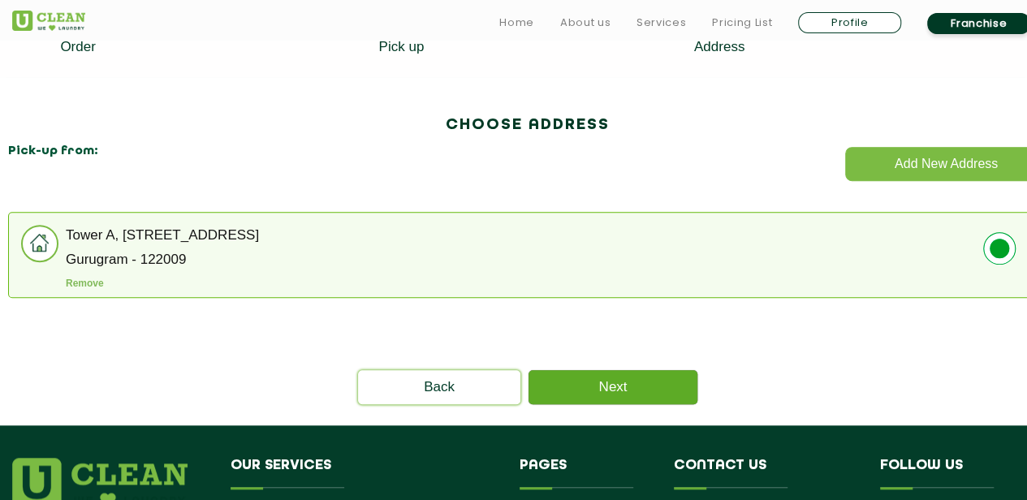
click at [591, 387] on link "Next" at bounding box center [613, 387] width 169 height 34
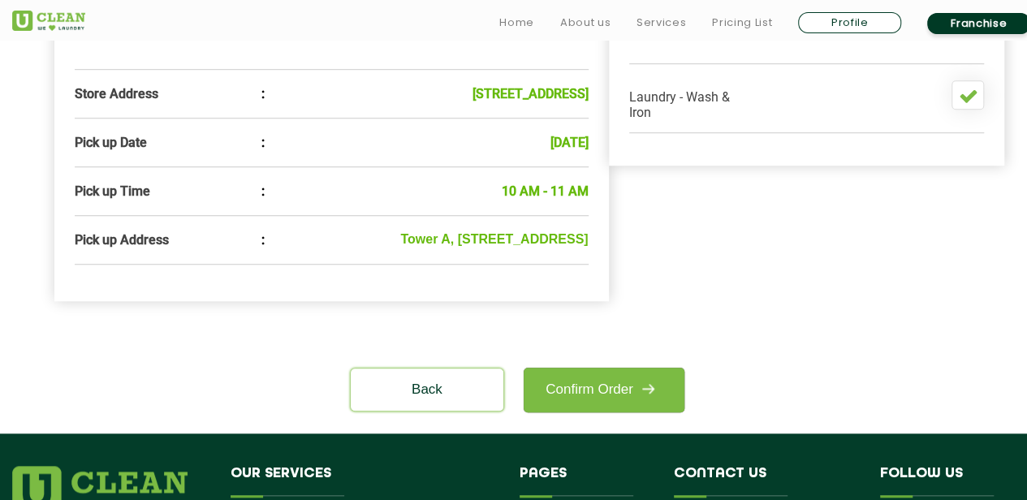
scroll to position [559, 0]
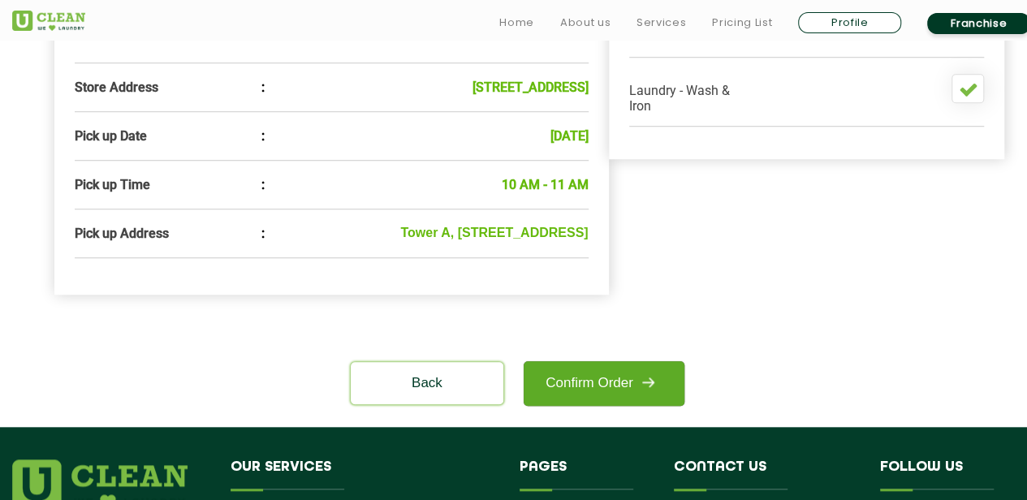
click at [563, 405] on link "Confirm Order" at bounding box center [604, 383] width 161 height 45
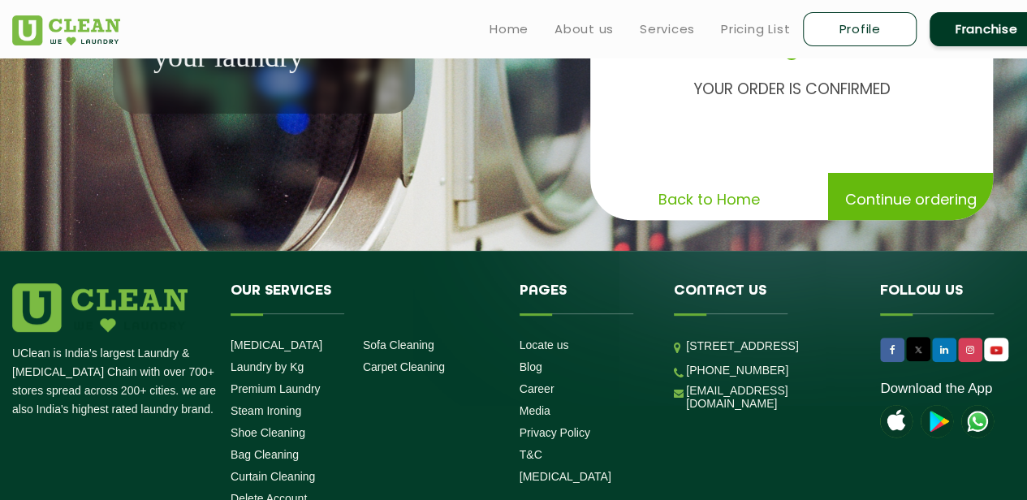
scroll to position [46, 0]
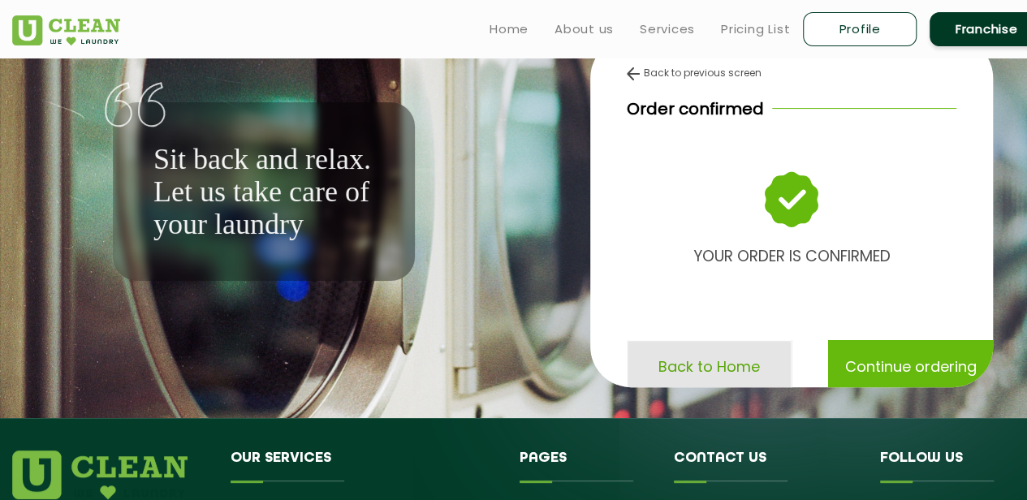
click at [714, 378] on p "Back to Home" at bounding box center [708, 366] width 101 height 28
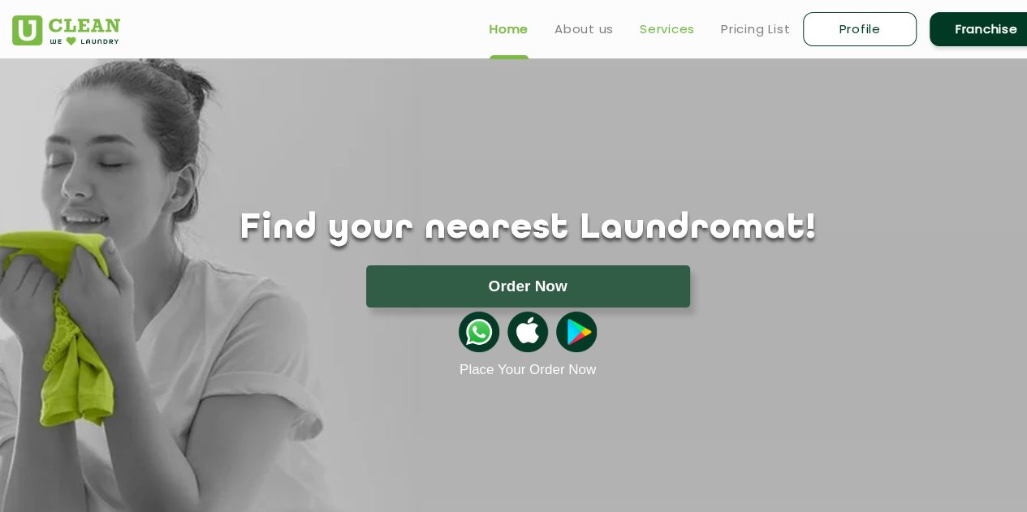
click at [672, 32] on link "Services" at bounding box center [667, 28] width 55 height 19
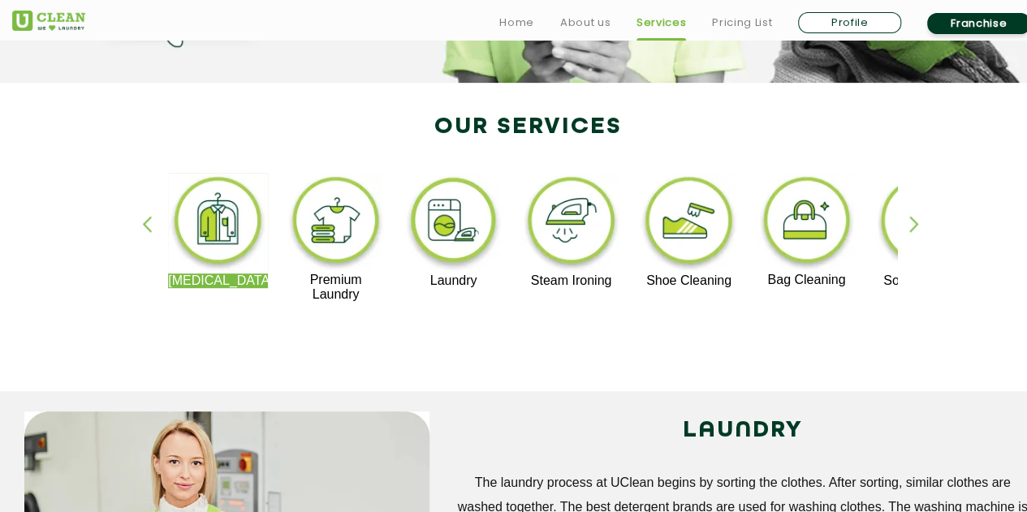
scroll to position [293, 0]
click at [675, 238] on img at bounding box center [689, 222] width 100 height 101
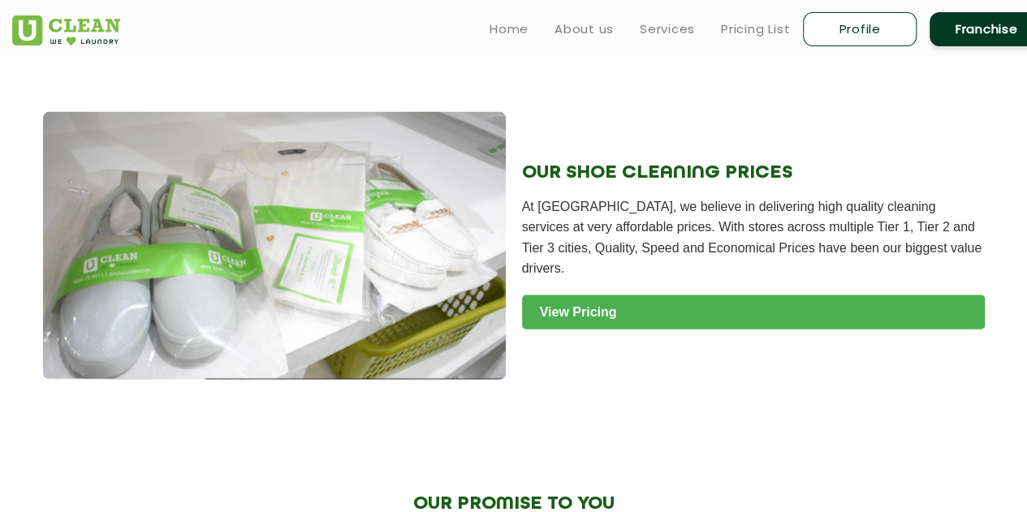
scroll to position [1629, 0]
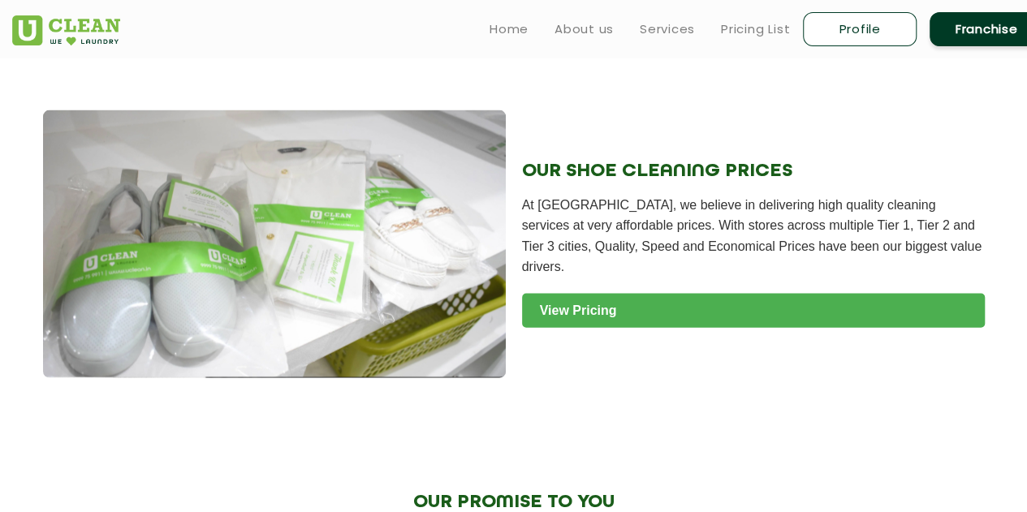
click at [737, 306] on link "View Pricing" at bounding box center [753, 311] width 463 height 34
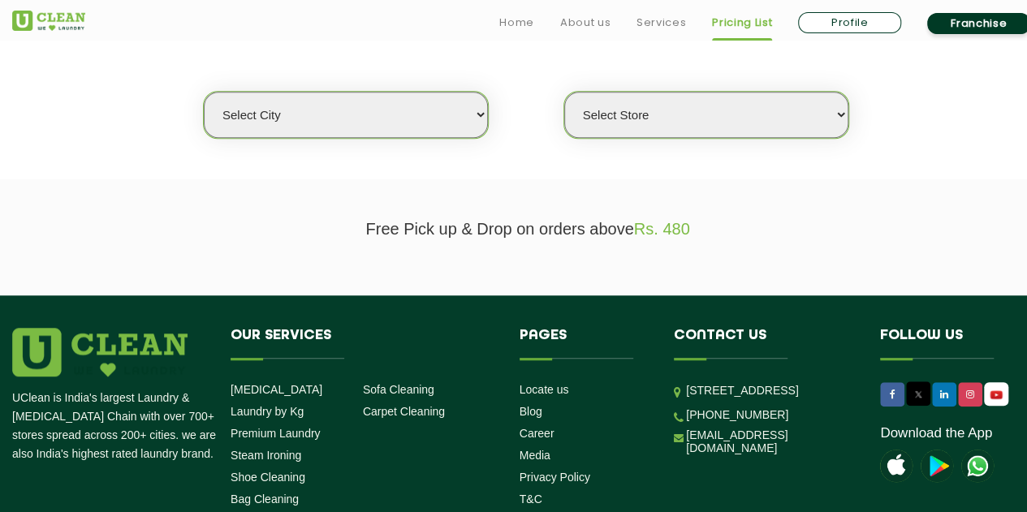
scroll to position [420, 0]
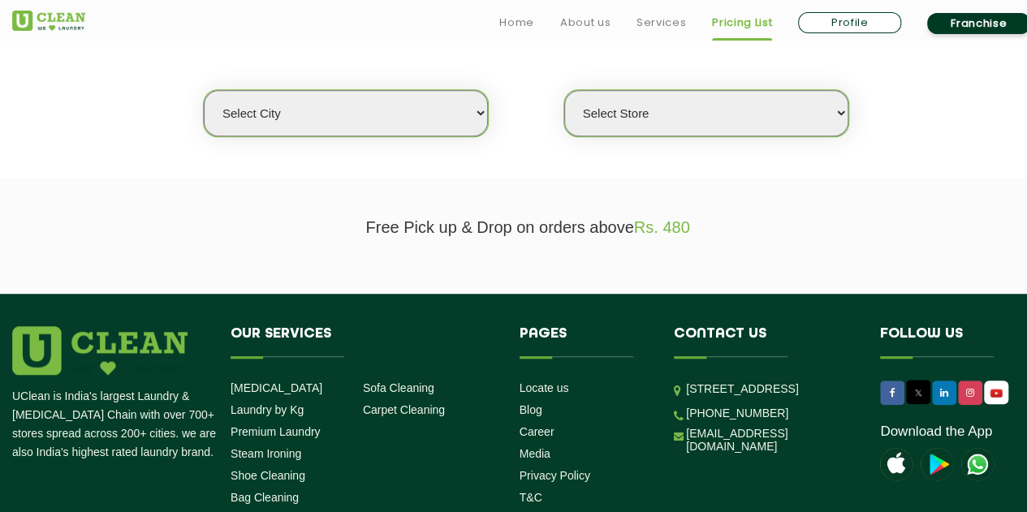
click at [468, 110] on select "Select city [GEOGRAPHIC_DATA] [GEOGRAPHIC_DATA] [GEOGRAPHIC_DATA] [GEOGRAPHIC_D…" at bounding box center [346, 113] width 284 height 46
drag, startPoint x: 468, startPoint y: 110, endPoint x: 349, endPoint y: 298, distance: 222.5
click at [349, 298] on app-root "Home About us Services Pricing List Profile Franchise Home About us Franchise S…" at bounding box center [513, 131] width 1027 height 1103
select select "2"
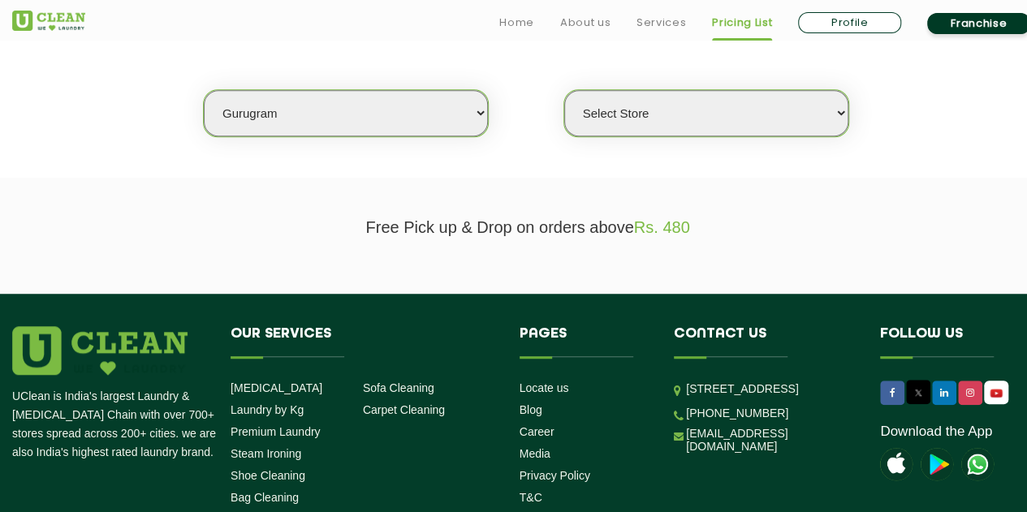
click at [204, 90] on select "Select city [GEOGRAPHIC_DATA] [GEOGRAPHIC_DATA] [GEOGRAPHIC_DATA] [GEOGRAPHIC_D…" at bounding box center [346, 113] width 284 height 46
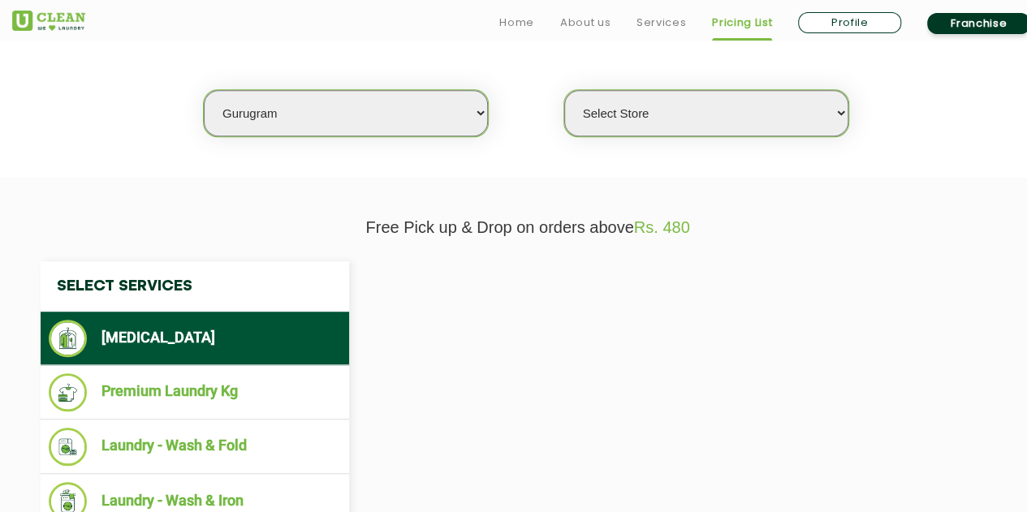
select select "0"
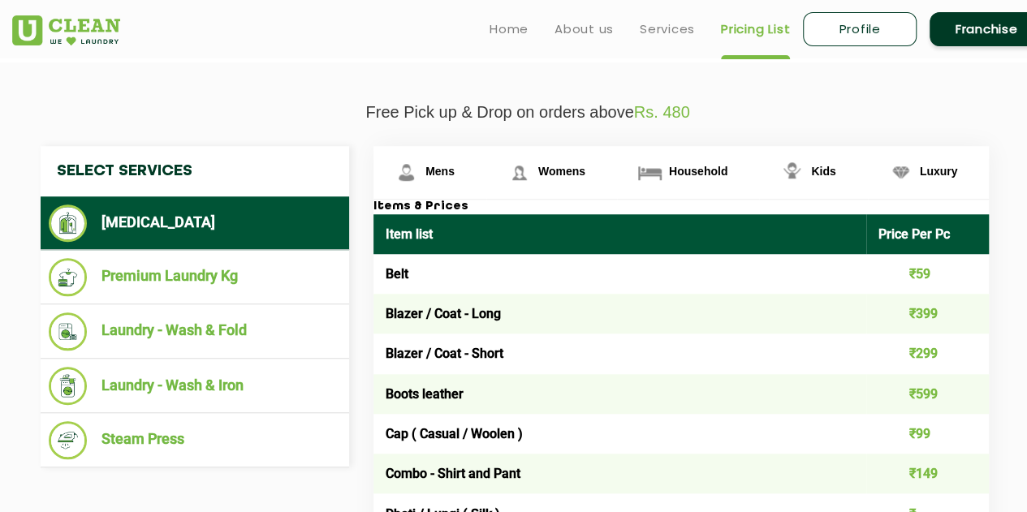
scroll to position [537, 0]
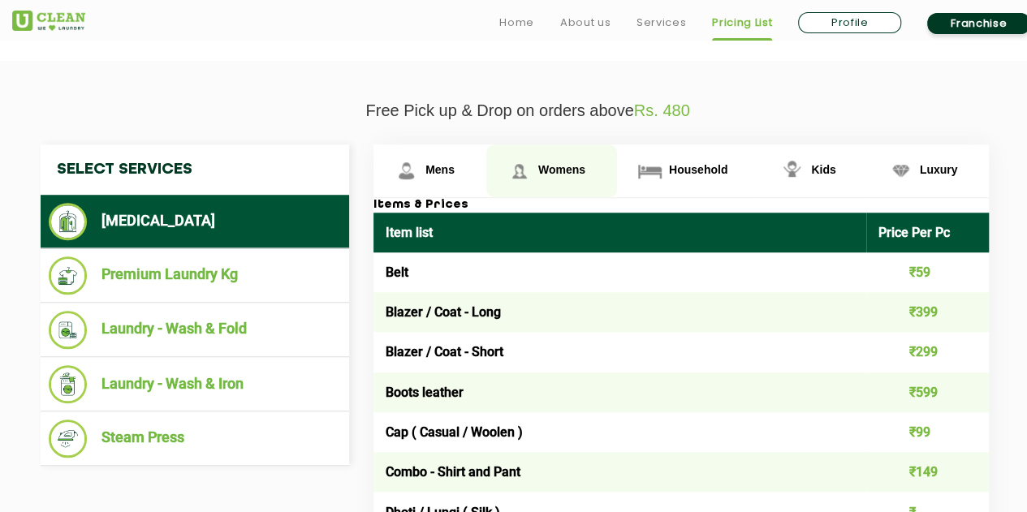
click at [550, 158] on link "Womens" at bounding box center [551, 171] width 131 height 53
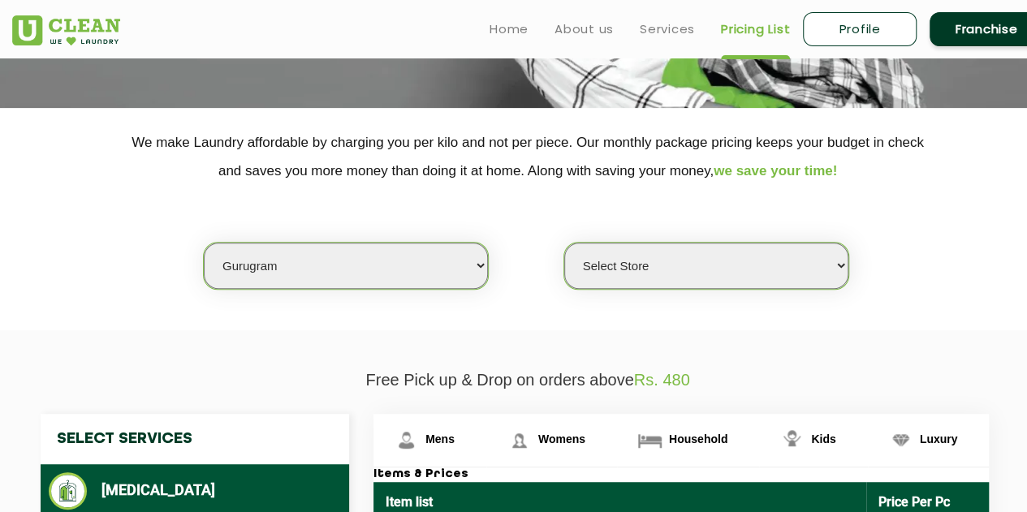
scroll to position [0, 0]
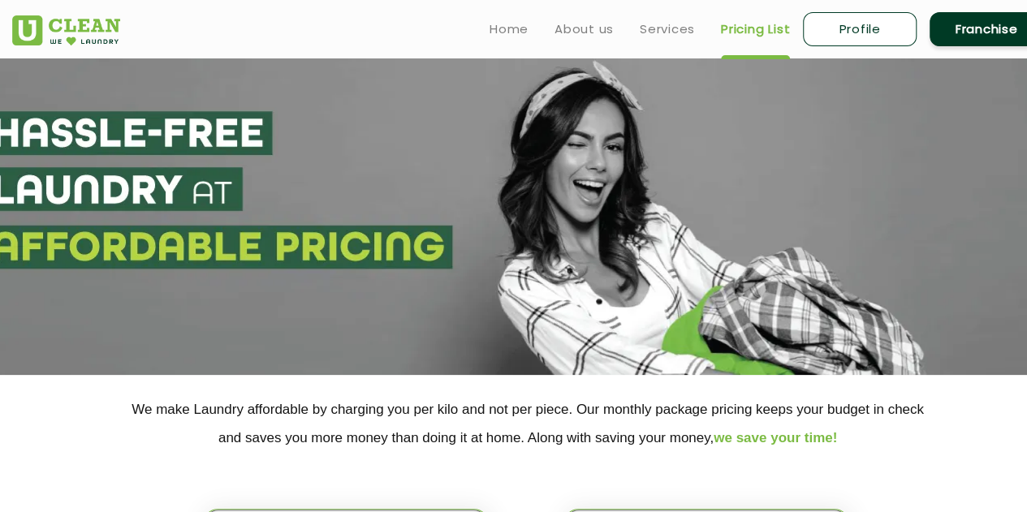
click at [890, 25] on link "Profile" at bounding box center [860, 29] width 114 height 34
select select
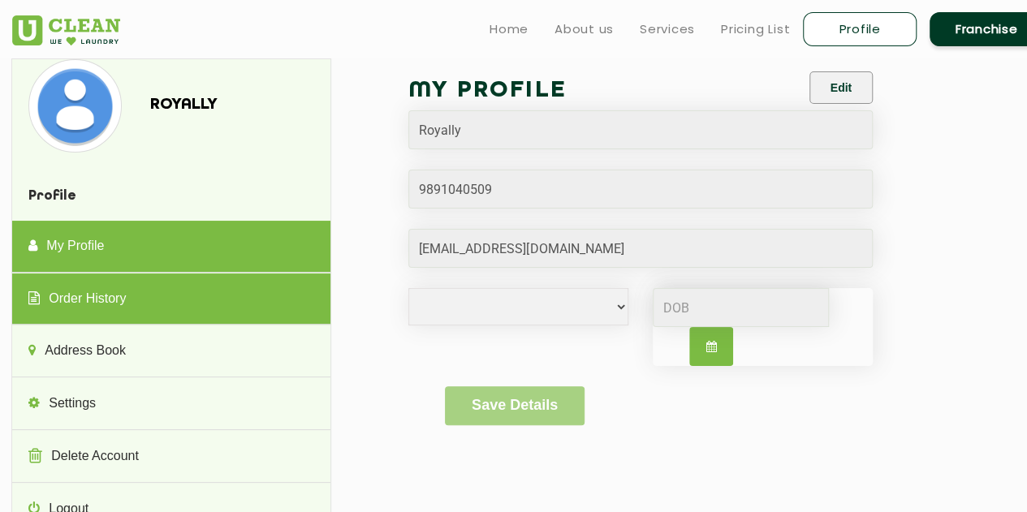
click at [76, 304] on link "Order History" at bounding box center [170, 300] width 317 height 52
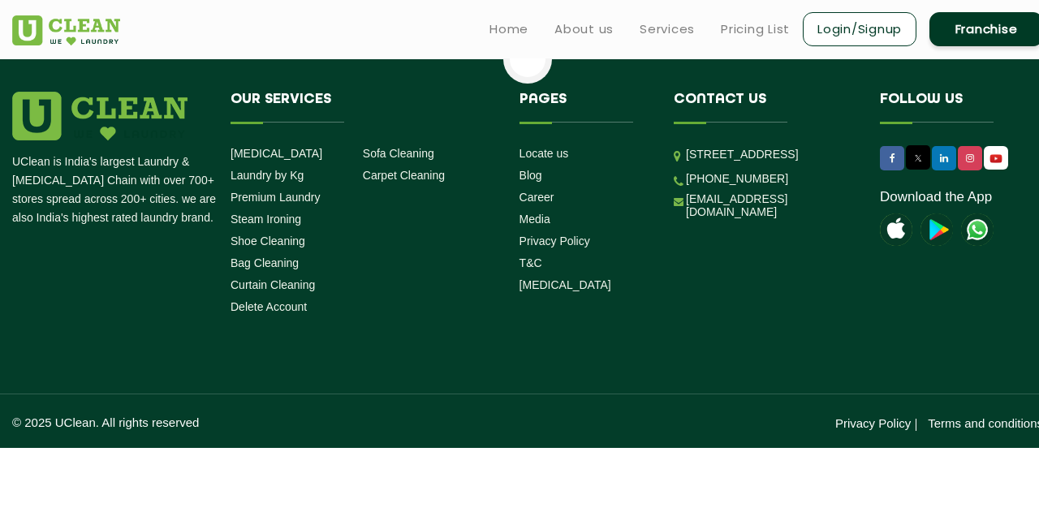
select select
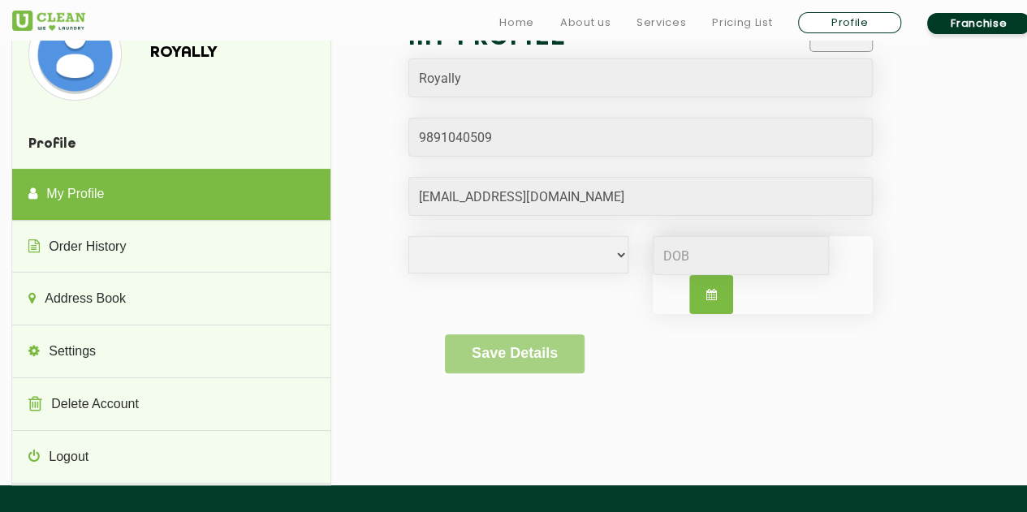
scroll to position [115, 0]
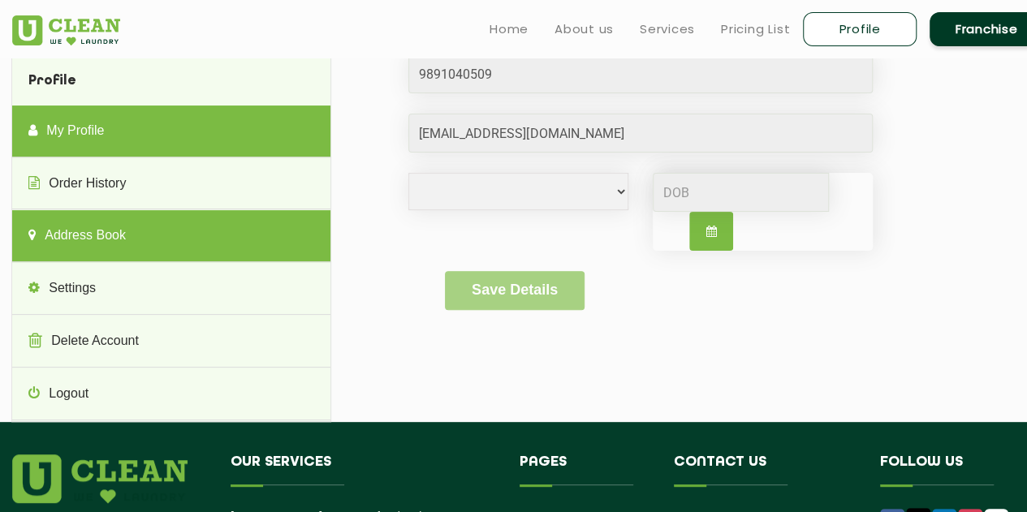
click at [141, 256] on link "Address Book" at bounding box center [170, 236] width 317 height 52
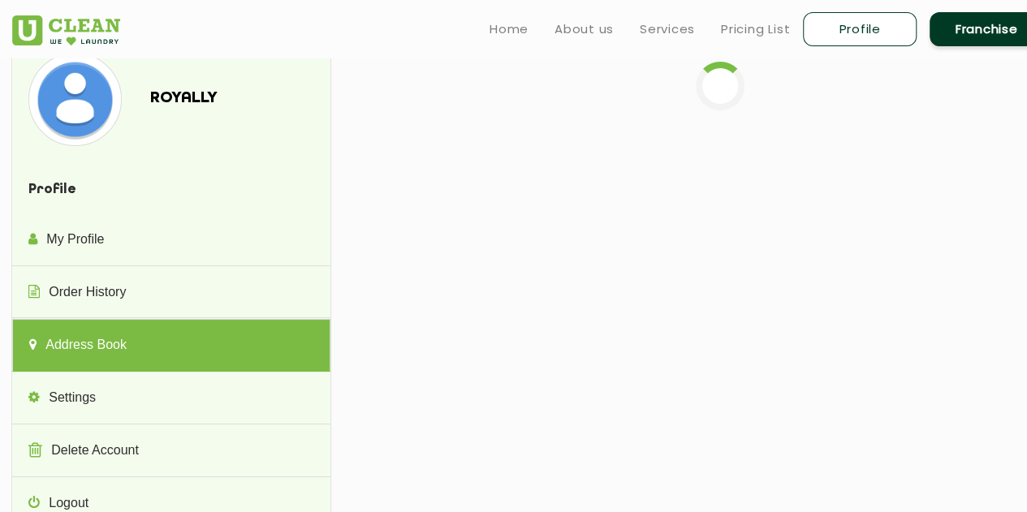
scroll to position [0, 0]
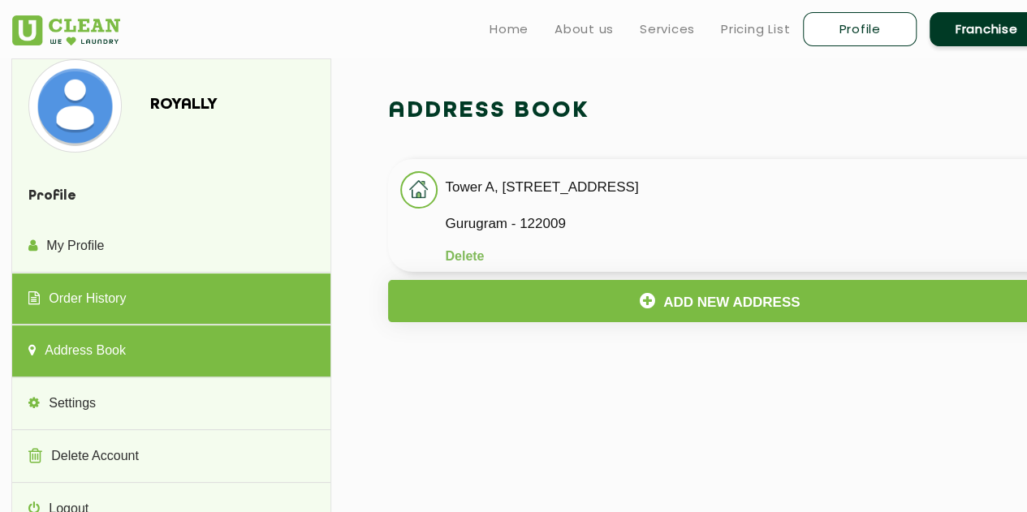
click at [119, 299] on link "Order History" at bounding box center [170, 300] width 317 height 52
